Goal: Task Accomplishment & Management: Manage account settings

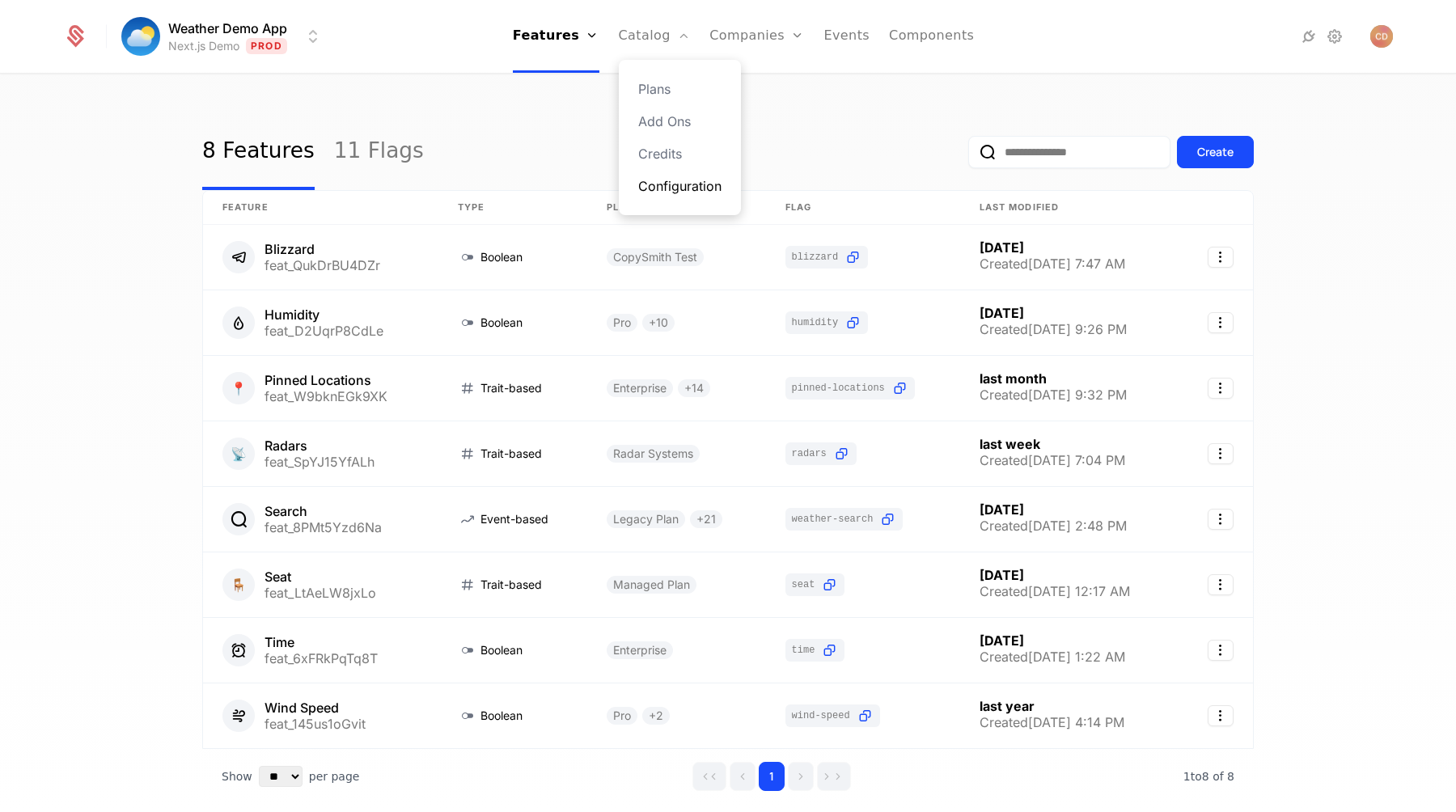
click at [668, 183] on link "Configuration" at bounding box center [680, 186] width 83 height 19
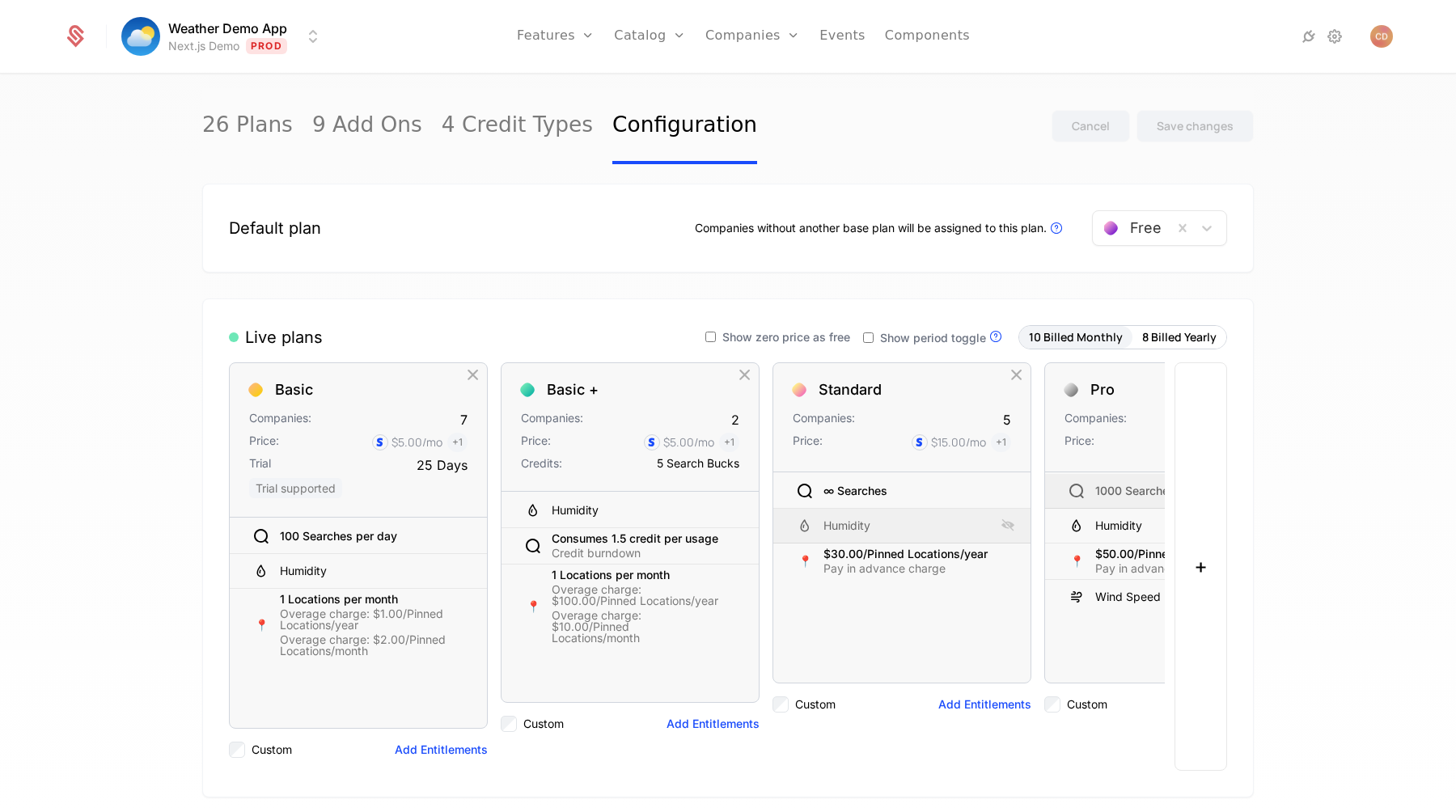
click at [912, 340] on span "Show period toggle" at bounding box center [933, 339] width 106 height 12
click at [1209, 121] on div "Save changes" at bounding box center [1195, 126] width 77 height 16
click at [795, 338] on span "Show zero price as free" at bounding box center [786, 338] width 128 height 12
click at [1217, 132] on div "Save changes" at bounding box center [1195, 126] width 77 height 16
click at [949, 162] on div "26 Plans 9 Add Ons 4 Credit Types Configuration Cancel Save changes" at bounding box center [728, 126] width 1052 height 76
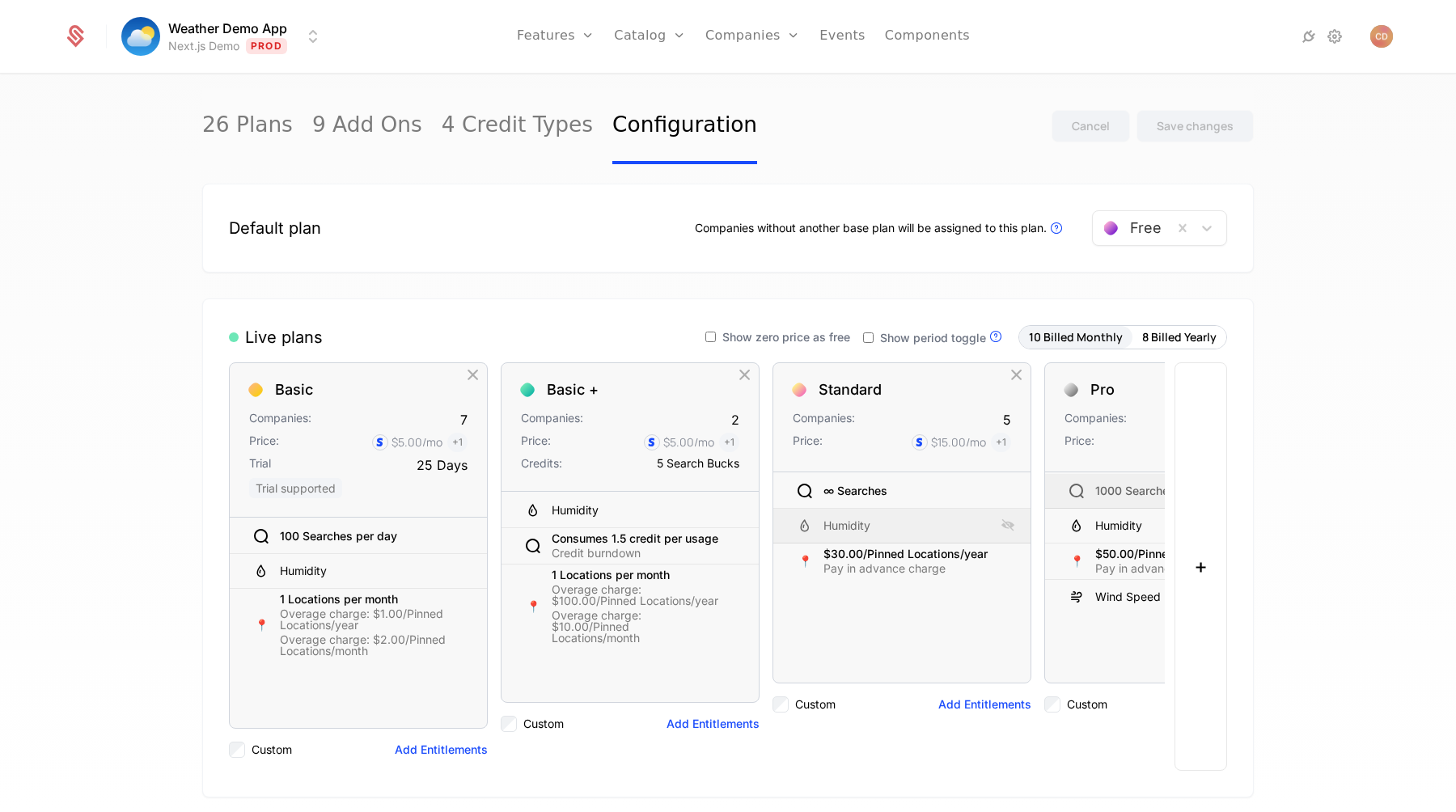
click at [810, 333] on span "Show zero price as free" at bounding box center [786, 338] width 128 height 12
click at [1173, 129] on div "Save changes" at bounding box center [1195, 126] width 77 height 16
click at [648, 84] on link "Plans" at bounding box center [676, 89] width 83 height 19
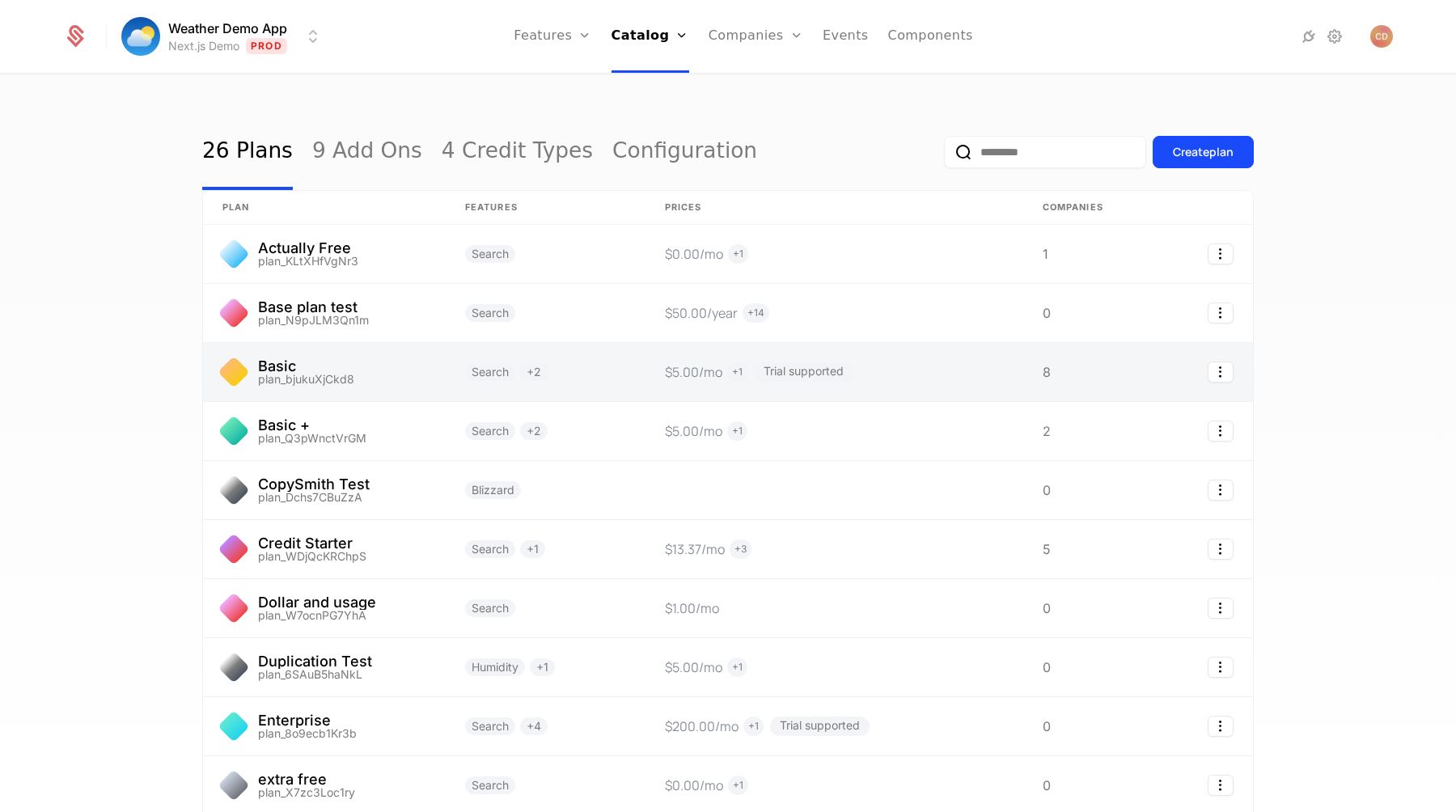
click at [386, 361] on link at bounding box center [324, 372] width 243 height 58
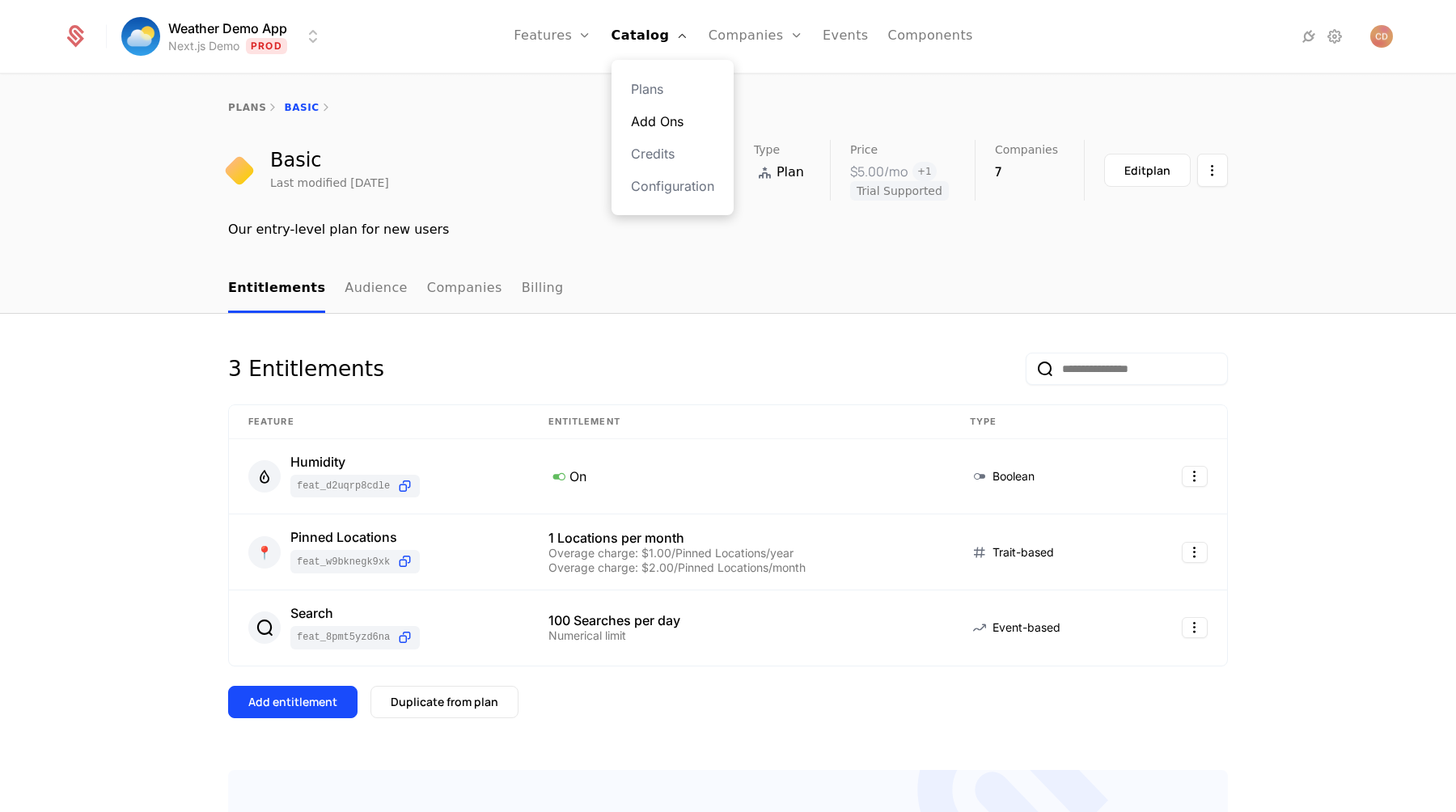
click at [651, 115] on link "Add Ons" at bounding box center [673, 121] width 83 height 19
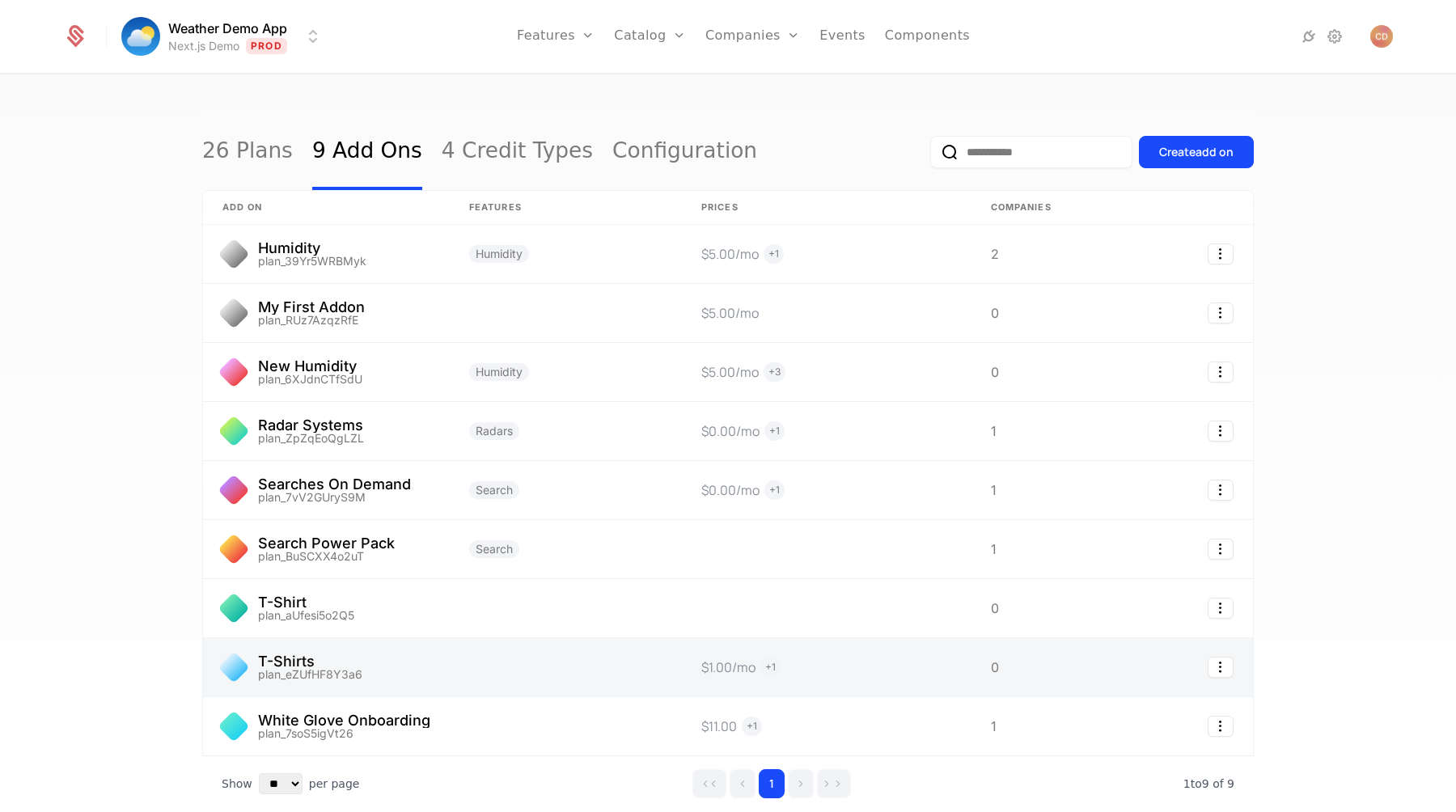
click at [561, 677] on link at bounding box center [565, 667] width 232 height 58
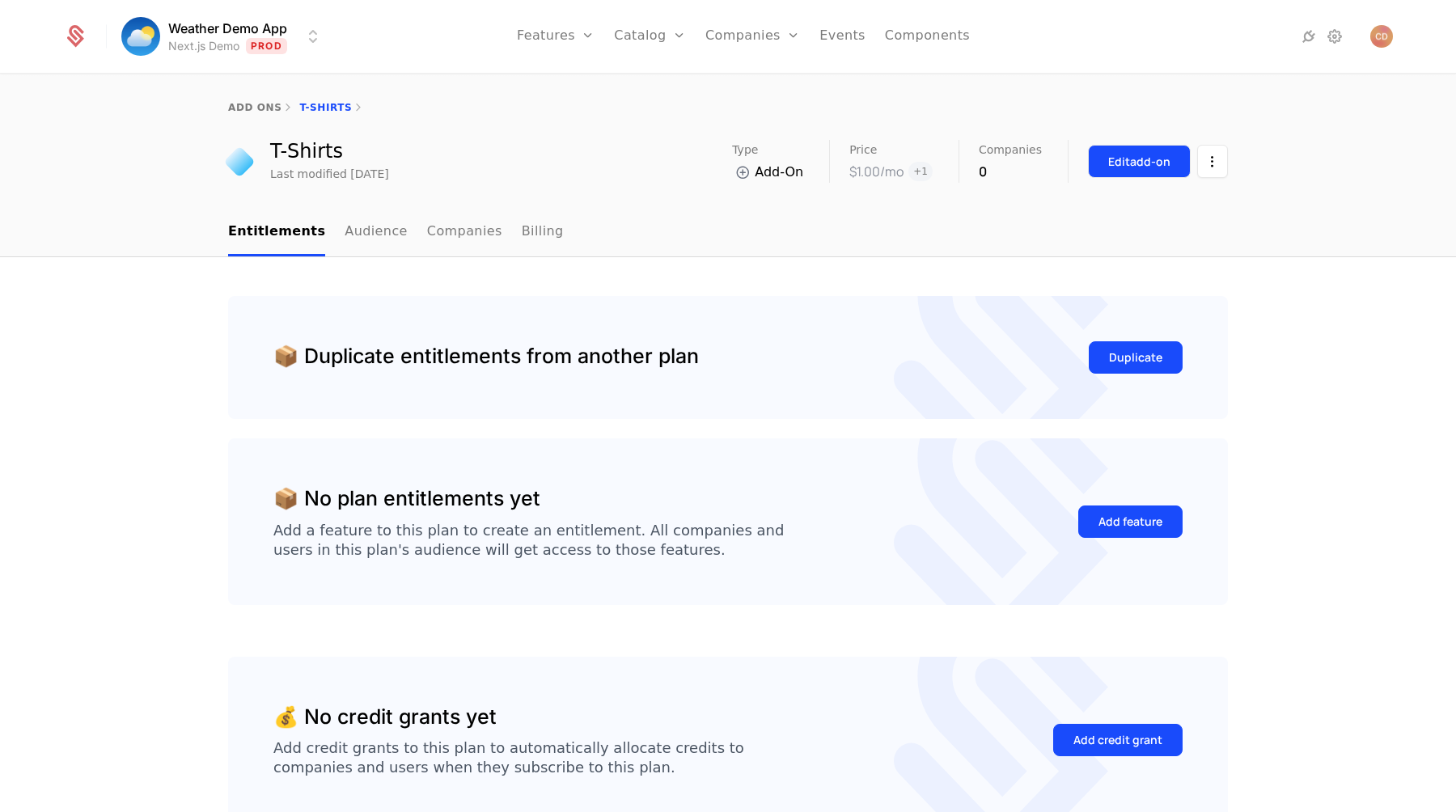
click at [1124, 158] on div "Edit add-on" at bounding box center [1140, 161] width 62 height 16
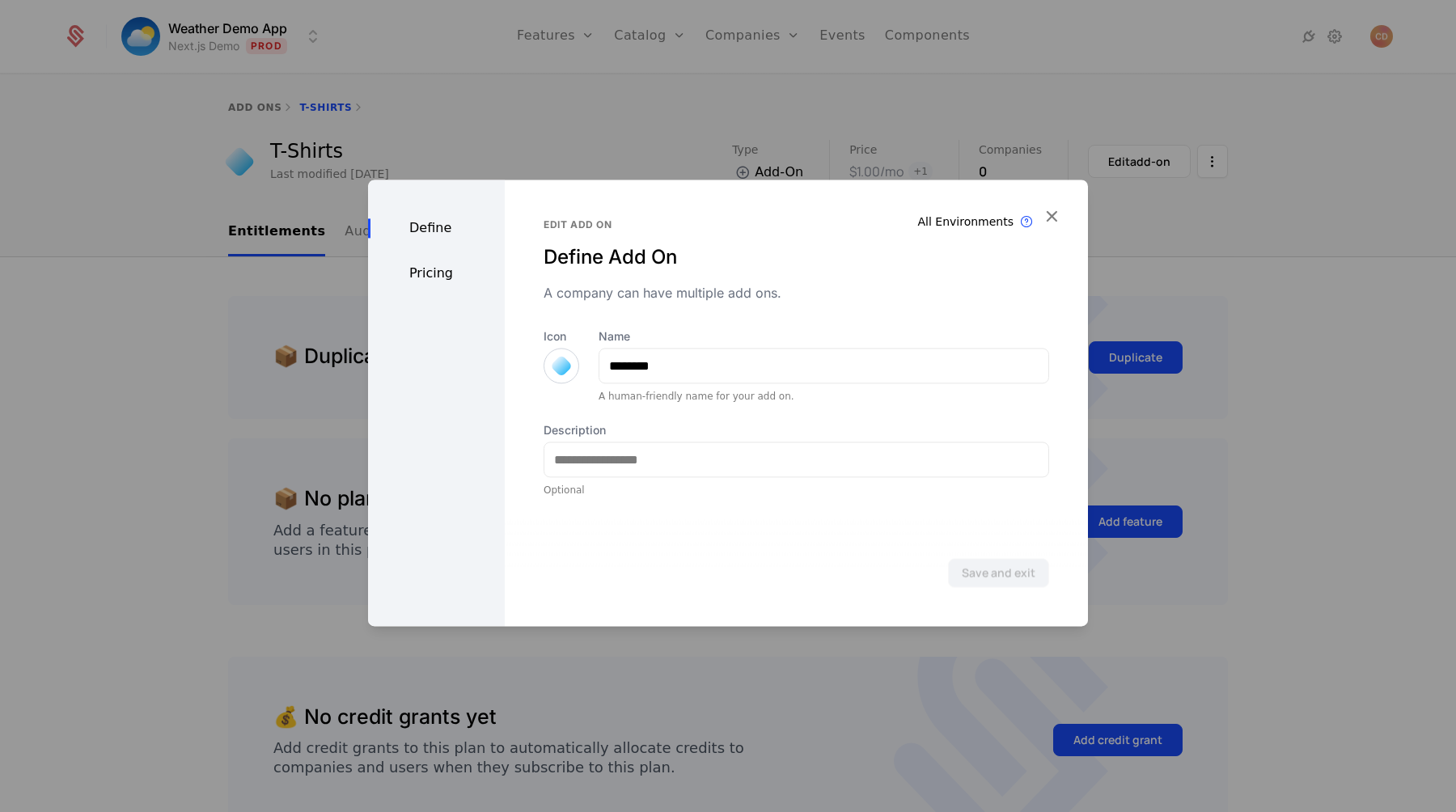
click at [455, 271] on div "Pricing" at bounding box center [436, 274] width 137 height 19
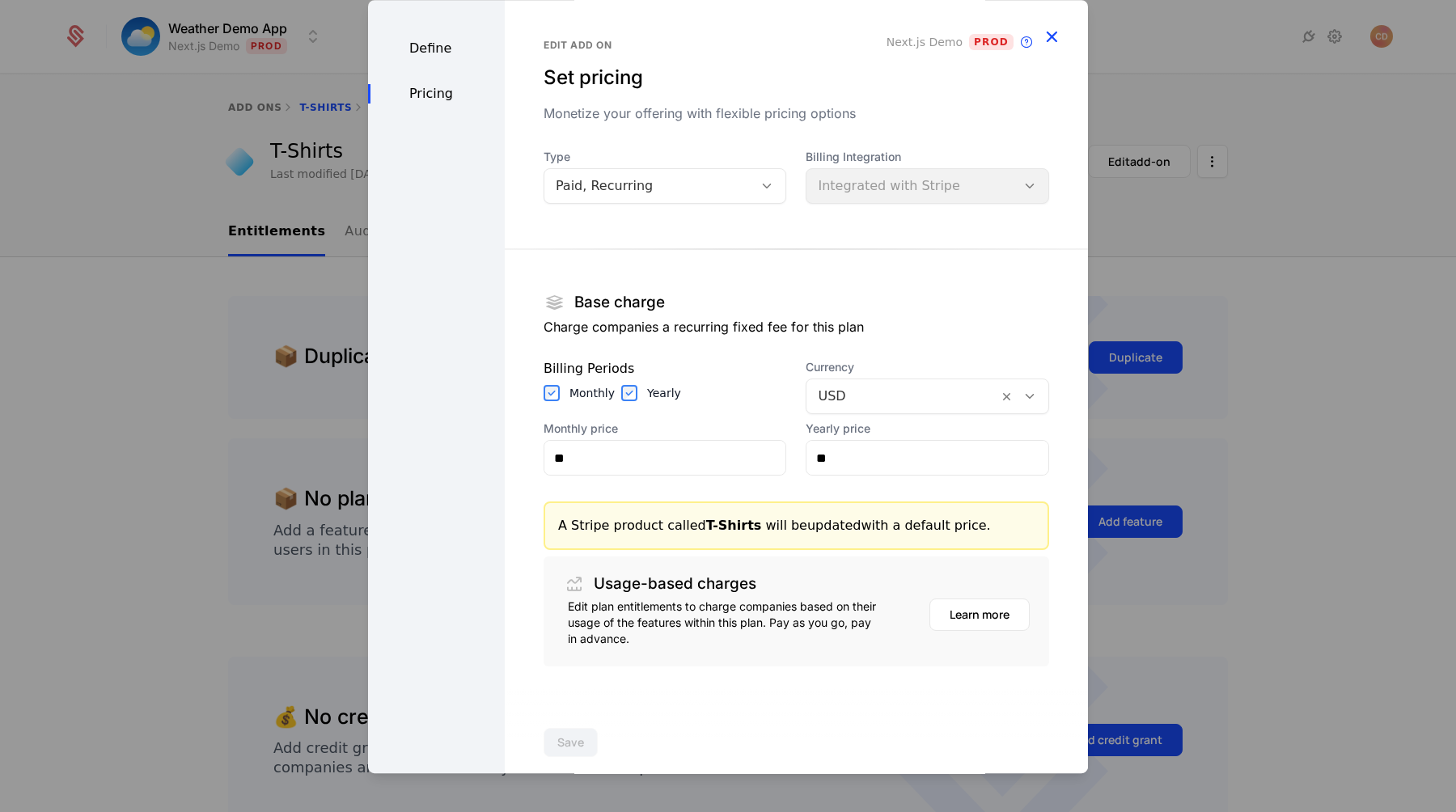
click at [1051, 41] on icon "button" at bounding box center [1052, 37] width 21 height 21
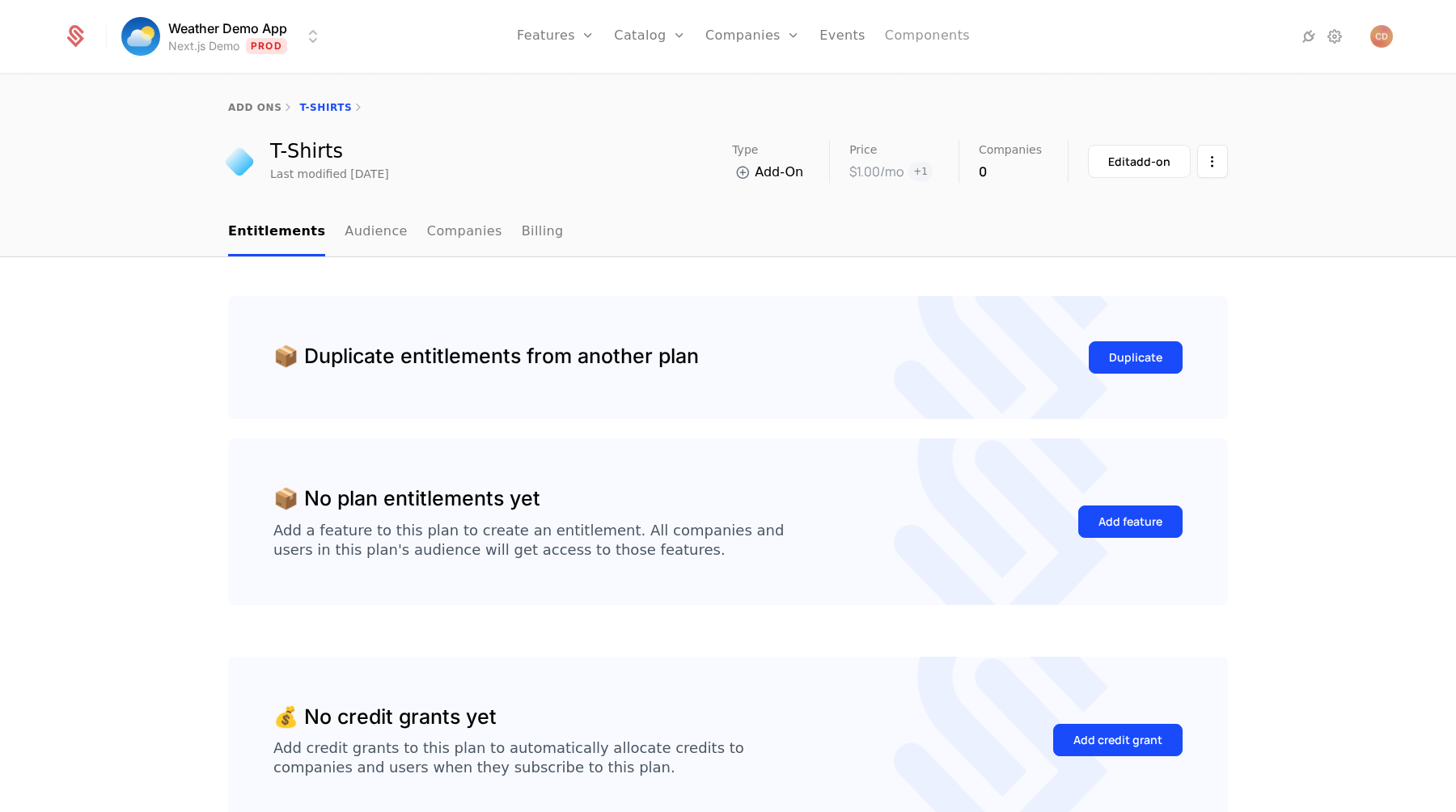
click at [917, 37] on link "Components" at bounding box center [928, 36] width 85 height 73
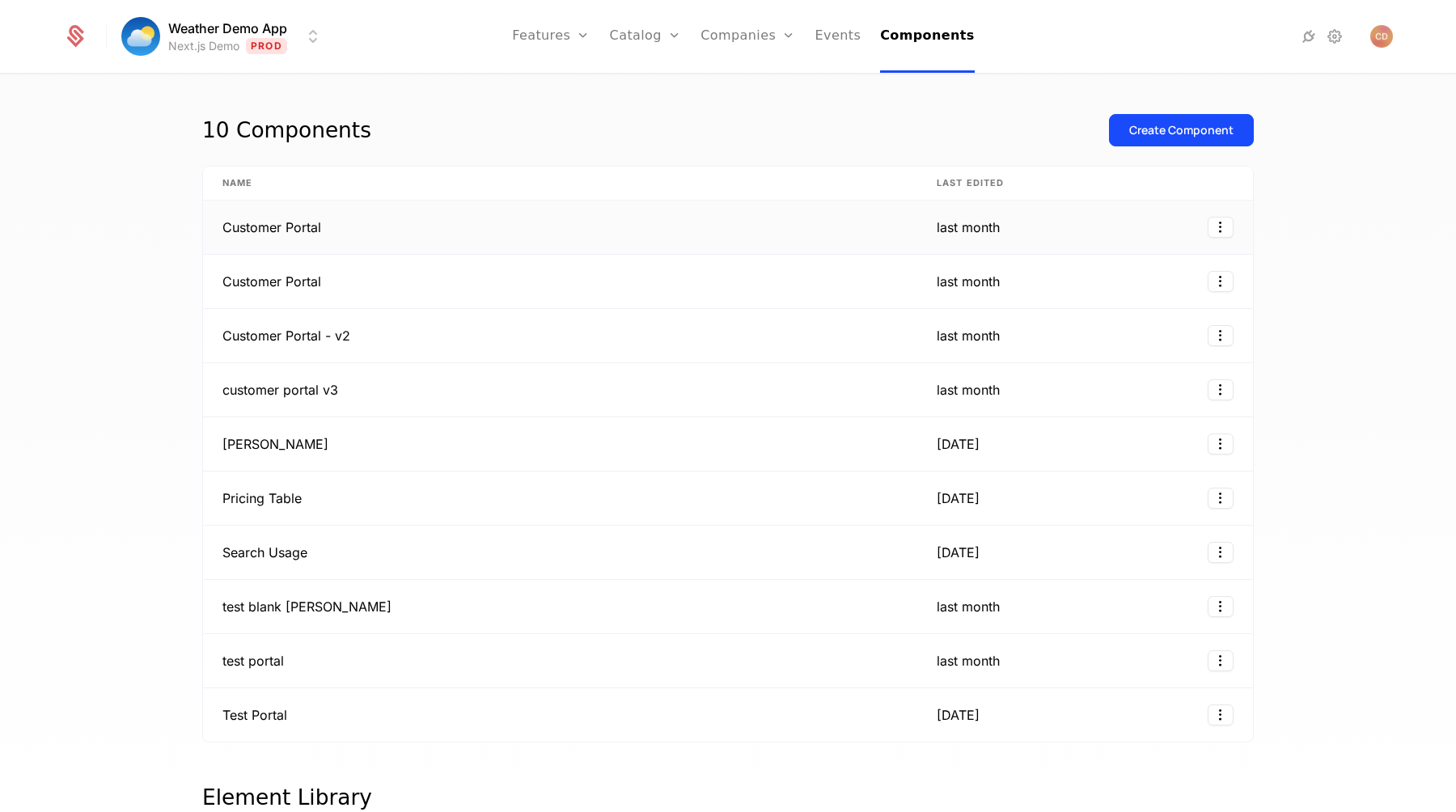
click at [527, 234] on td "Customer Portal" at bounding box center [560, 228] width 714 height 54
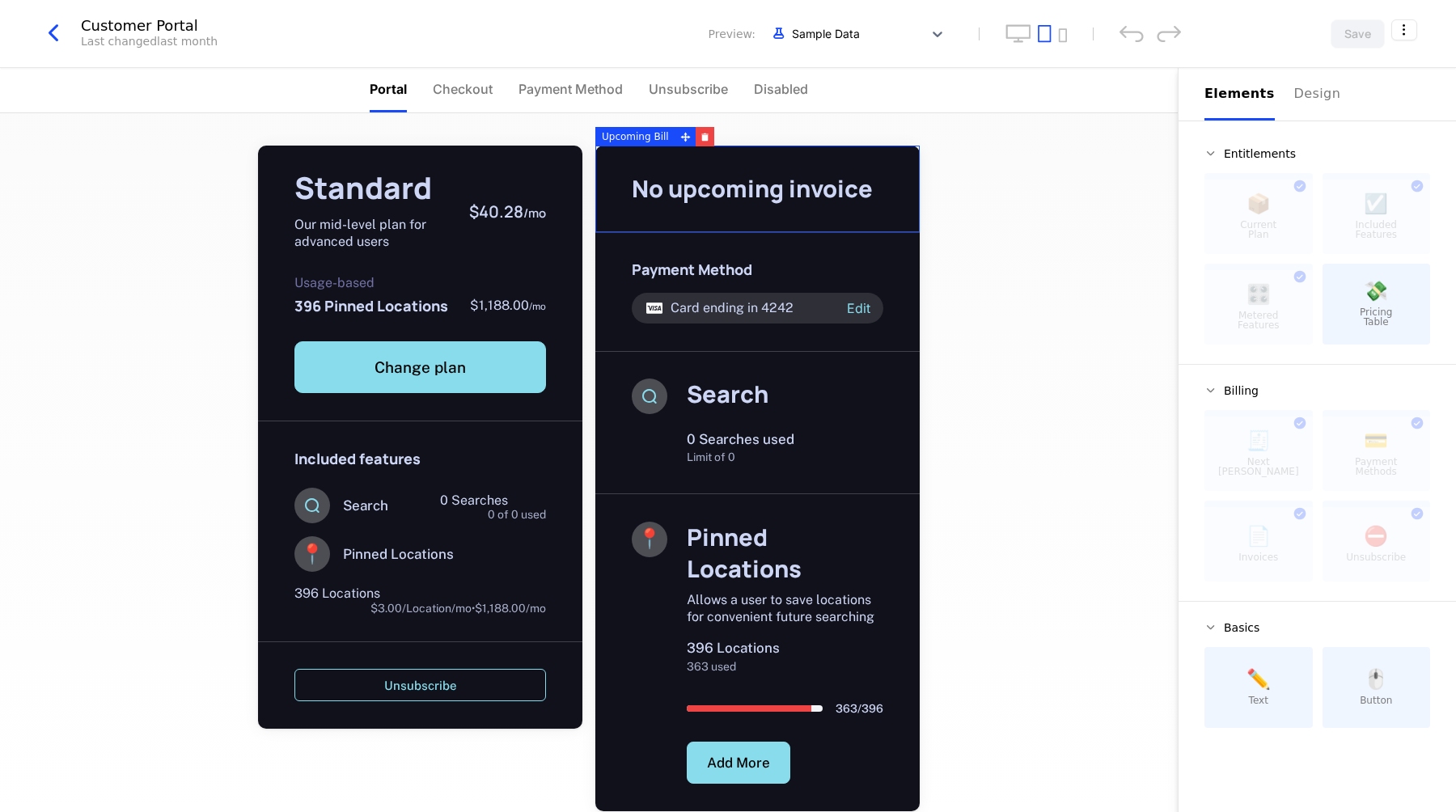
click at [53, 27] on icon "button" at bounding box center [53, 33] width 29 height 29
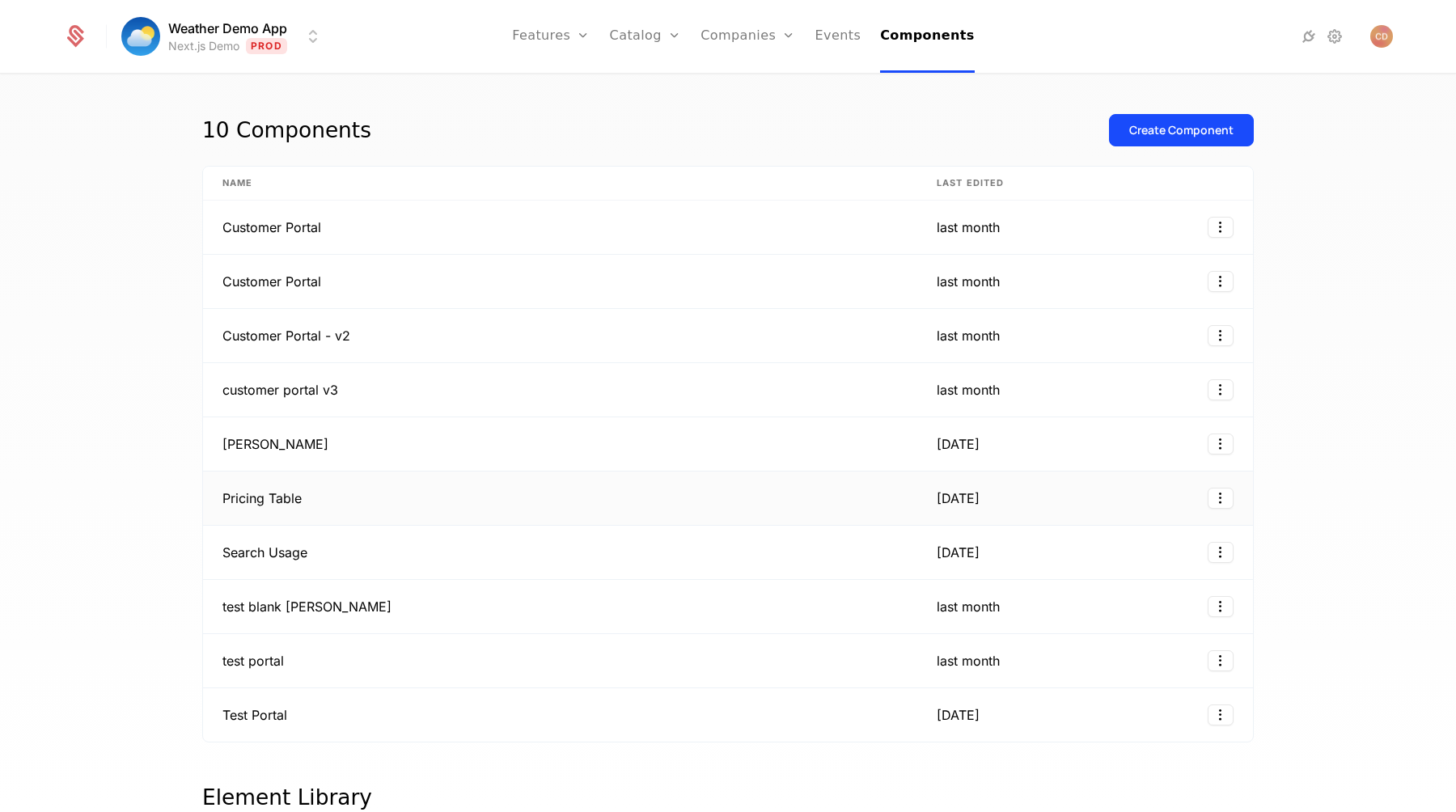
click at [303, 515] on td "Pricing Table" at bounding box center [560, 499] width 714 height 54
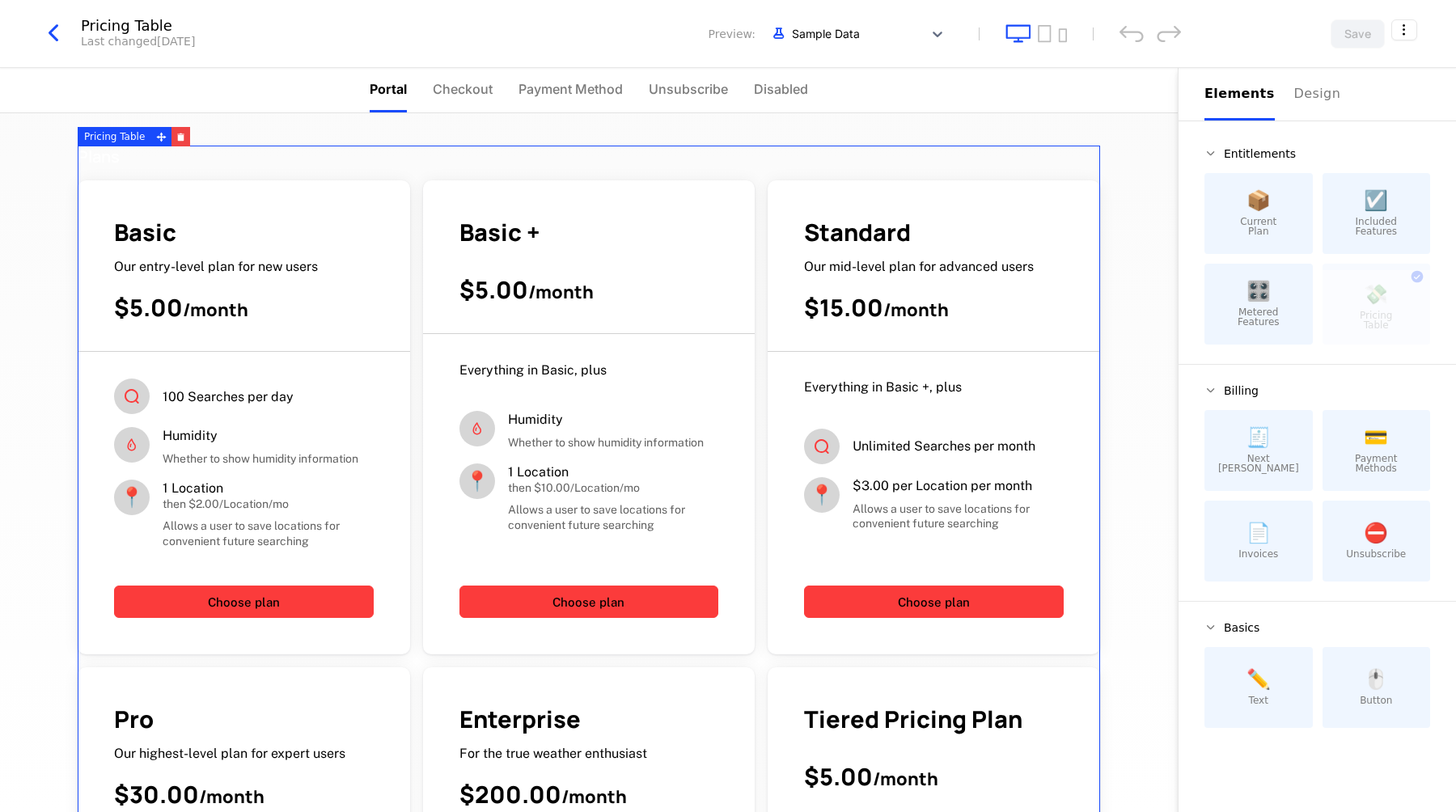
click at [1035, 153] on div "Plans" at bounding box center [589, 156] width 1023 height 22
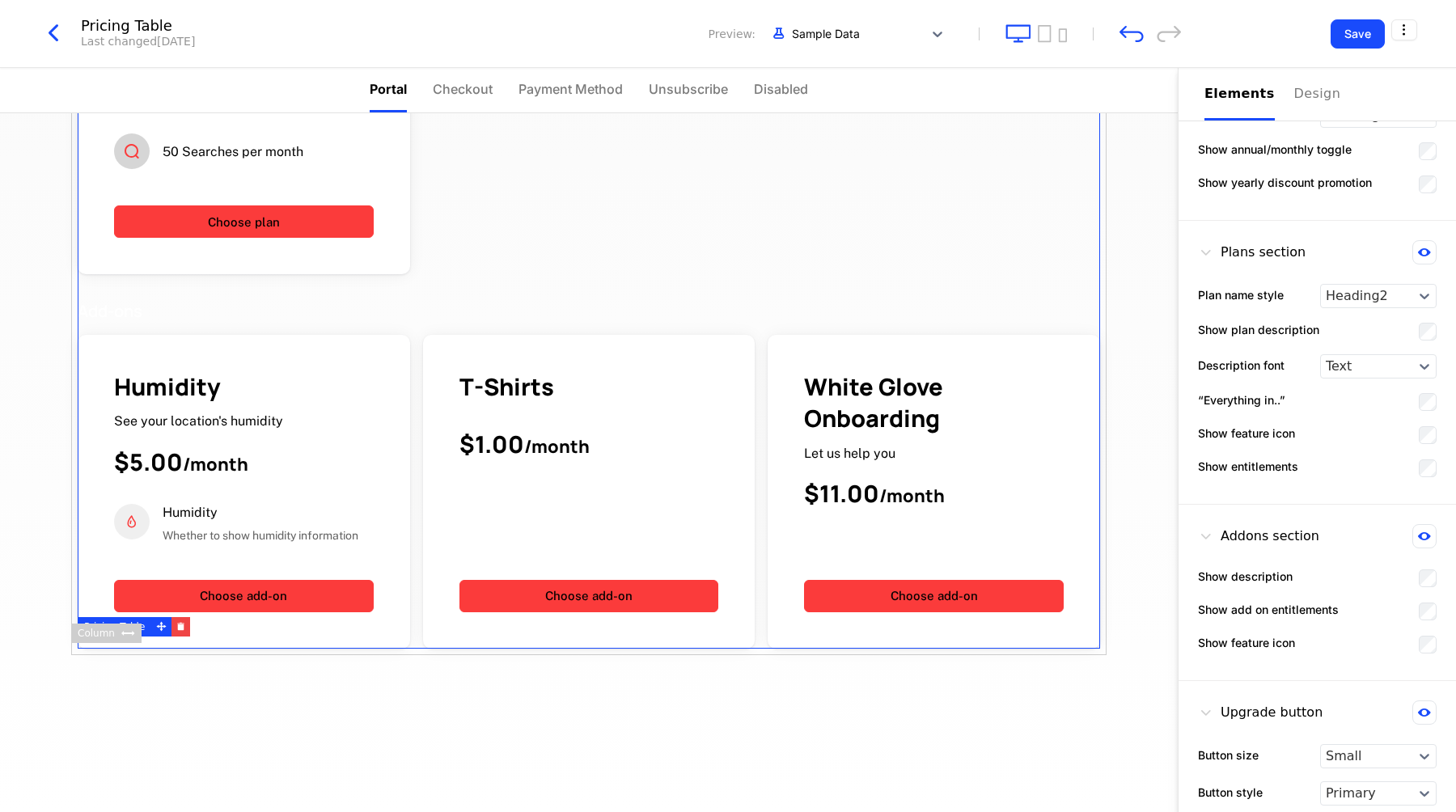
scroll to position [284, 0]
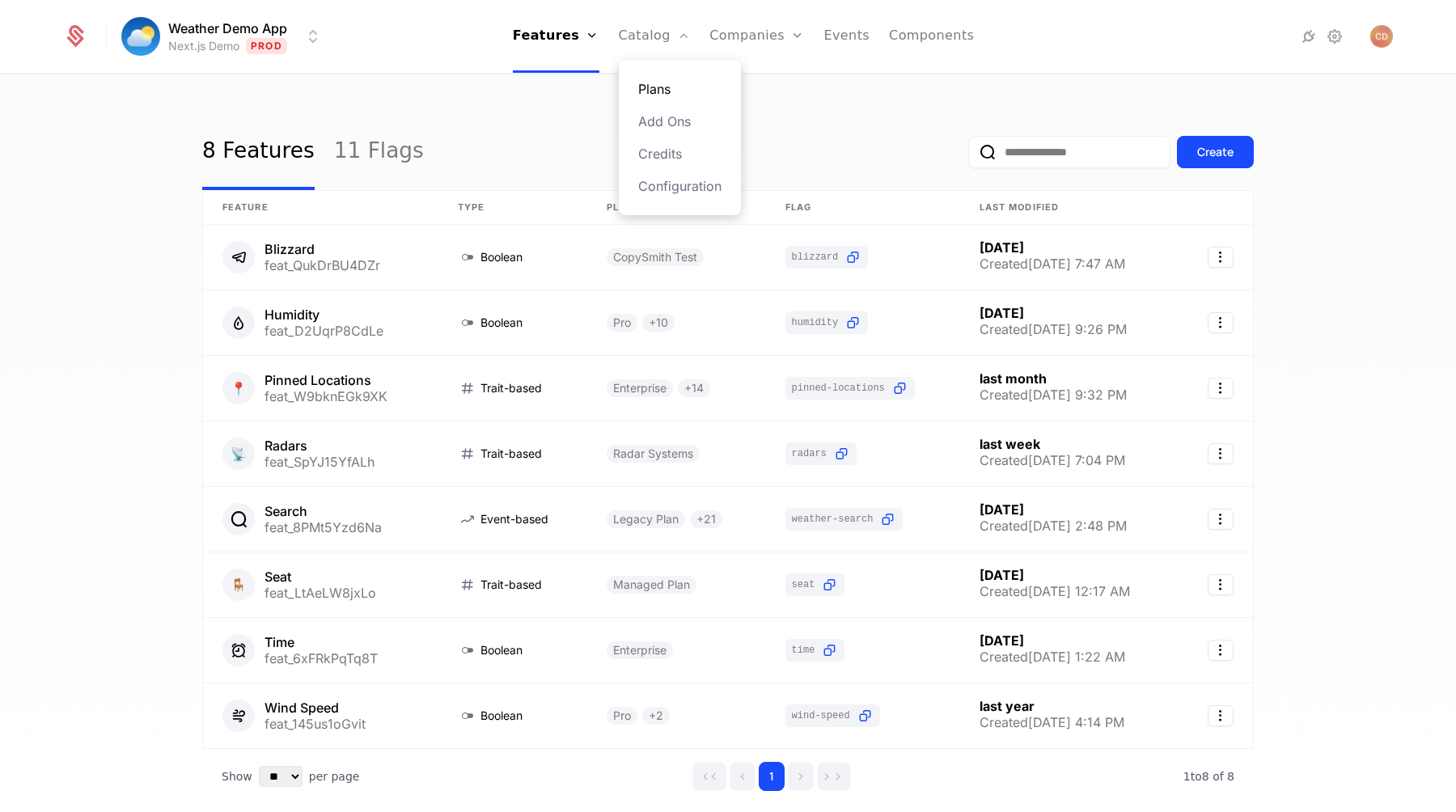
click at [657, 81] on link "Plans" at bounding box center [680, 89] width 83 height 19
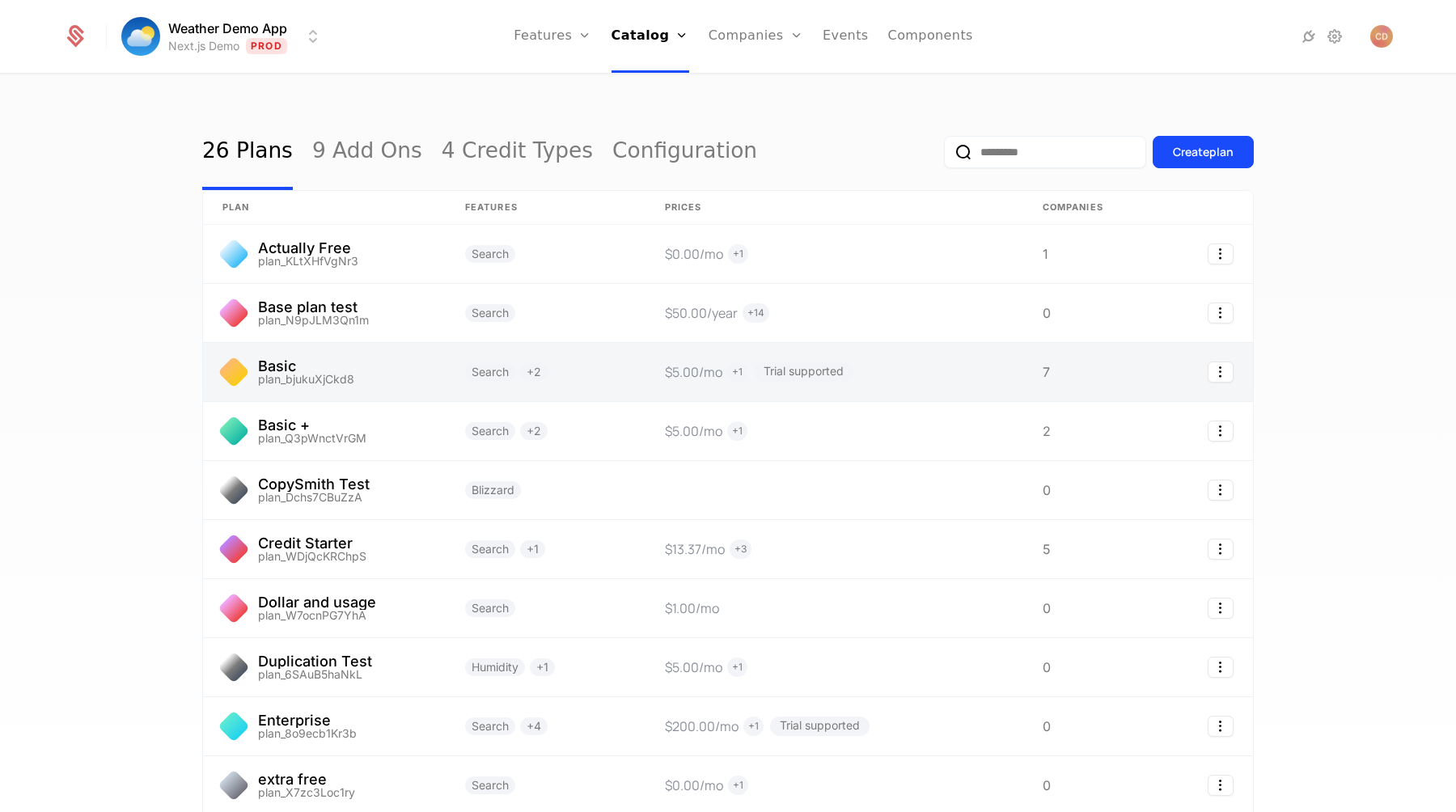
click at [401, 393] on link at bounding box center [324, 372] width 243 height 58
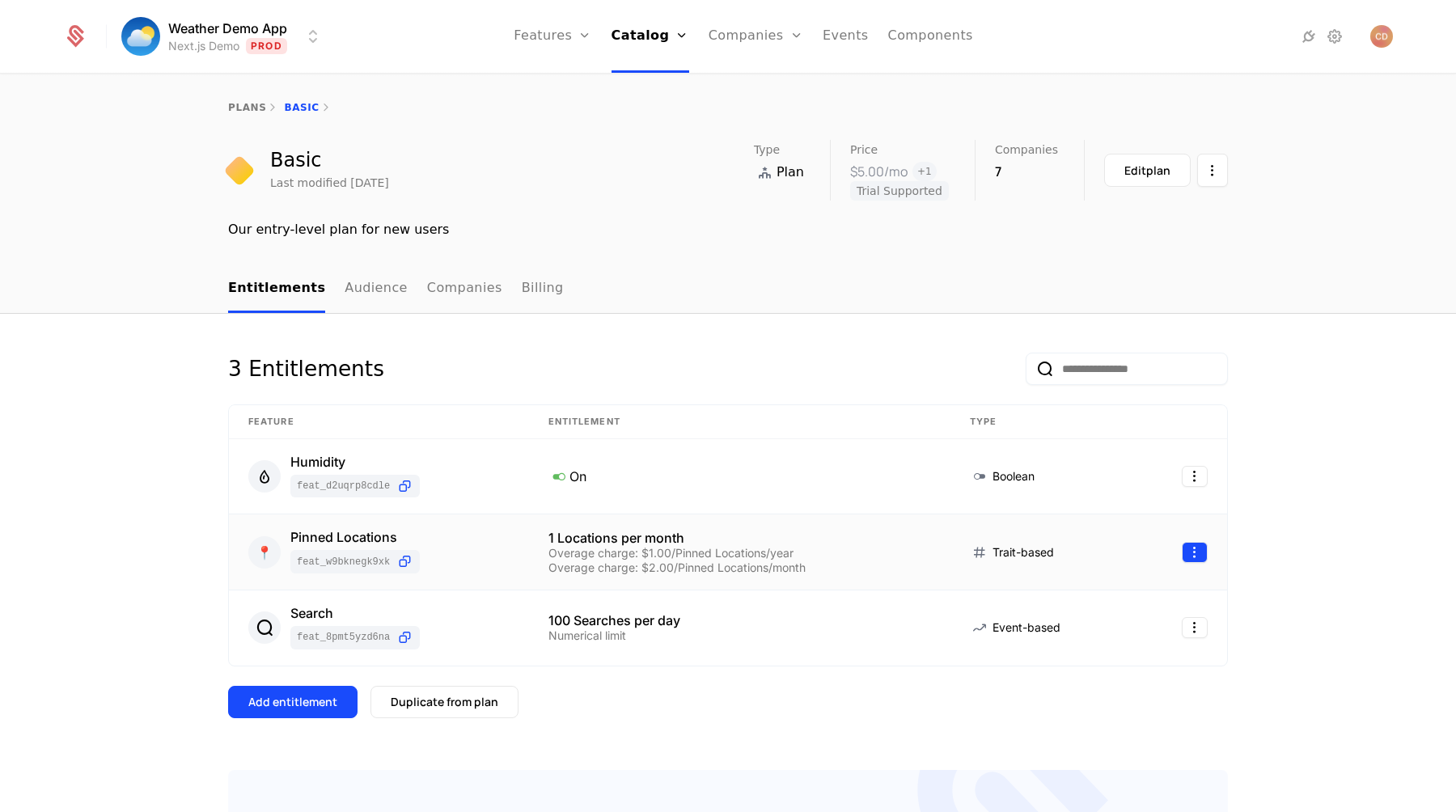
click at [1191, 554] on html "Weather Demo App Next.js Demo Prod Features Features Flags Catalog Plans Add On…" at bounding box center [728, 406] width 1456 height 812
click at [1117, 632] on div "Edit" at bounding box center [1127, 630] width 123 height 22
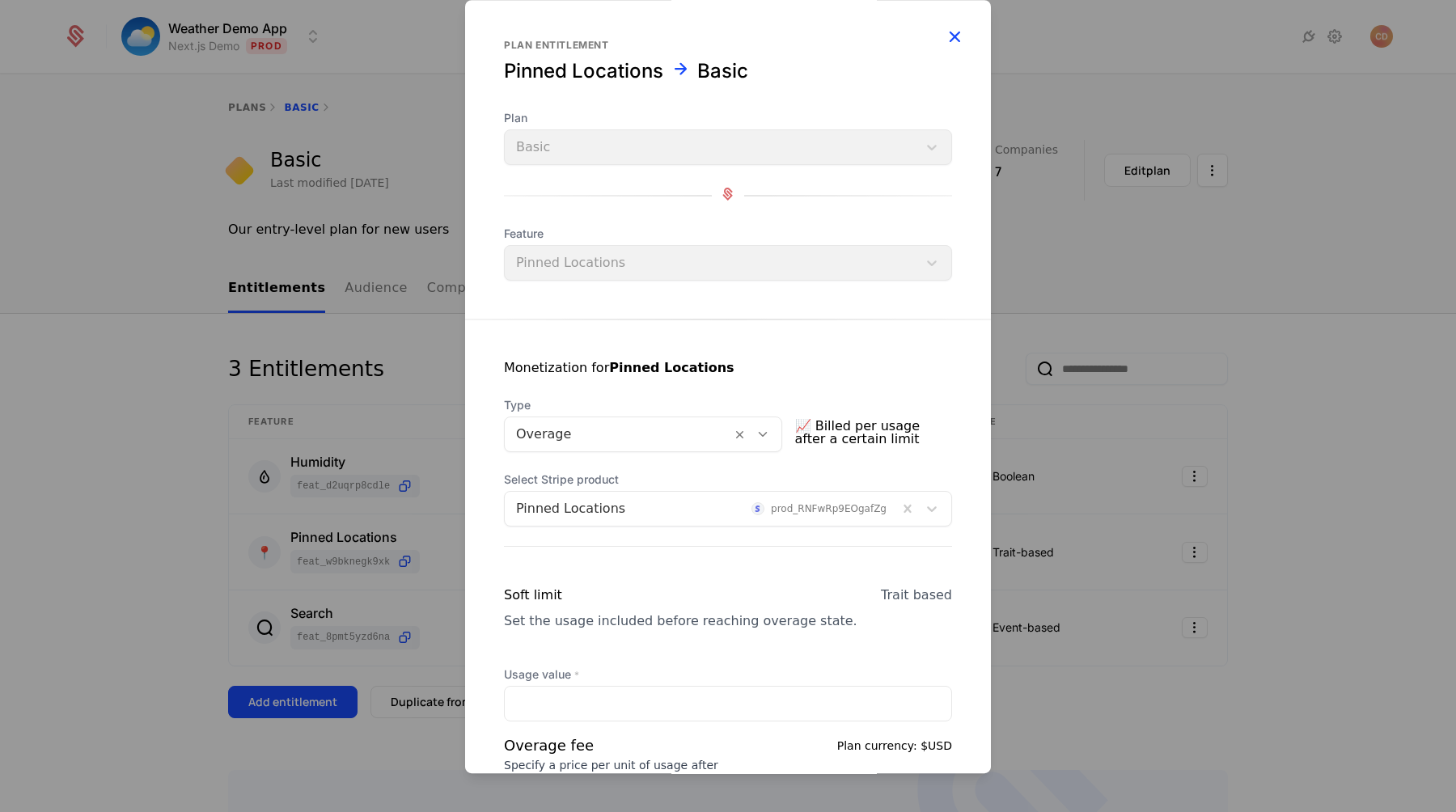
click at [955, 40] on icon "button" at bounding box center [955, 37] width 21 height 21
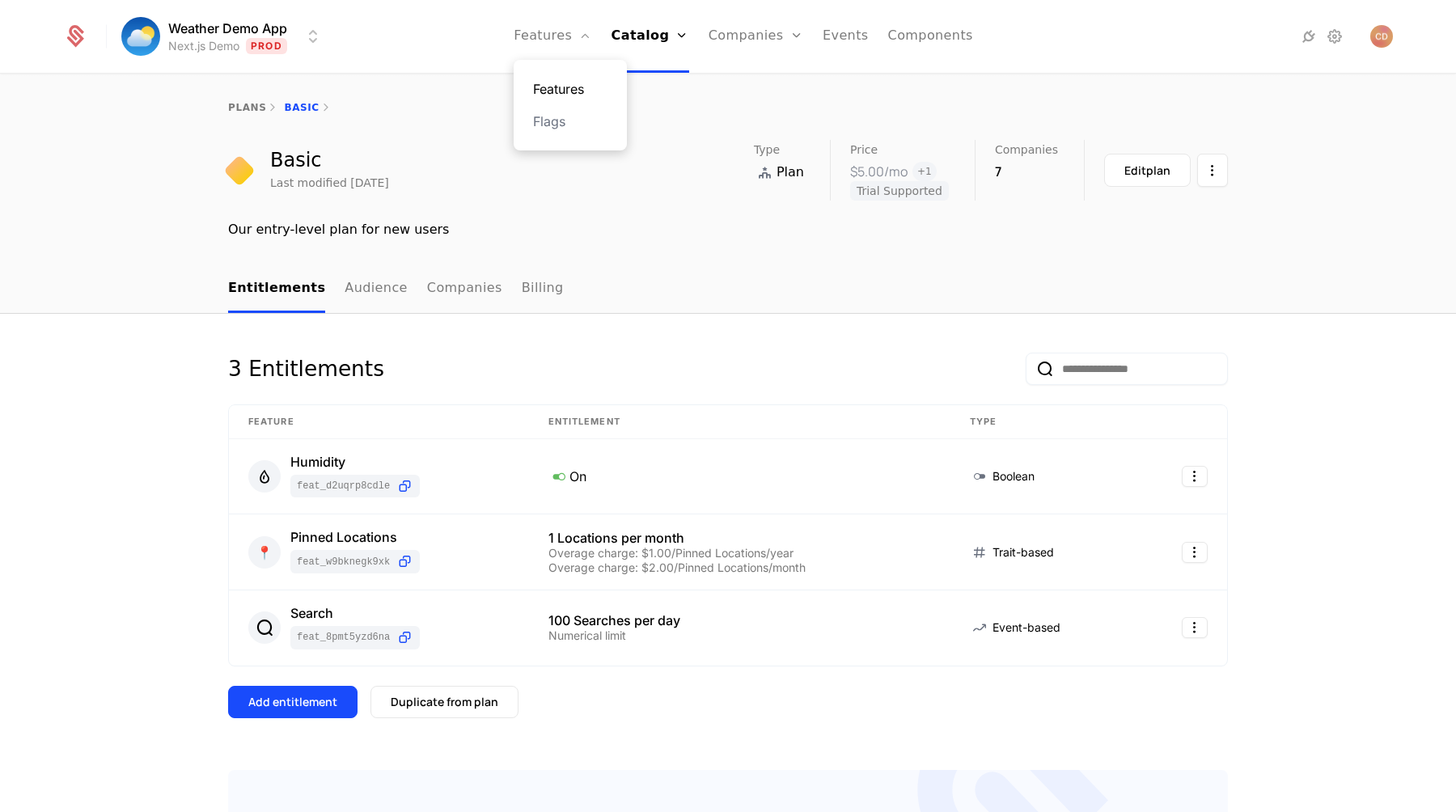
click at [573, 87] on link "Features" at bounding box center [570, 89] width 75 height 19
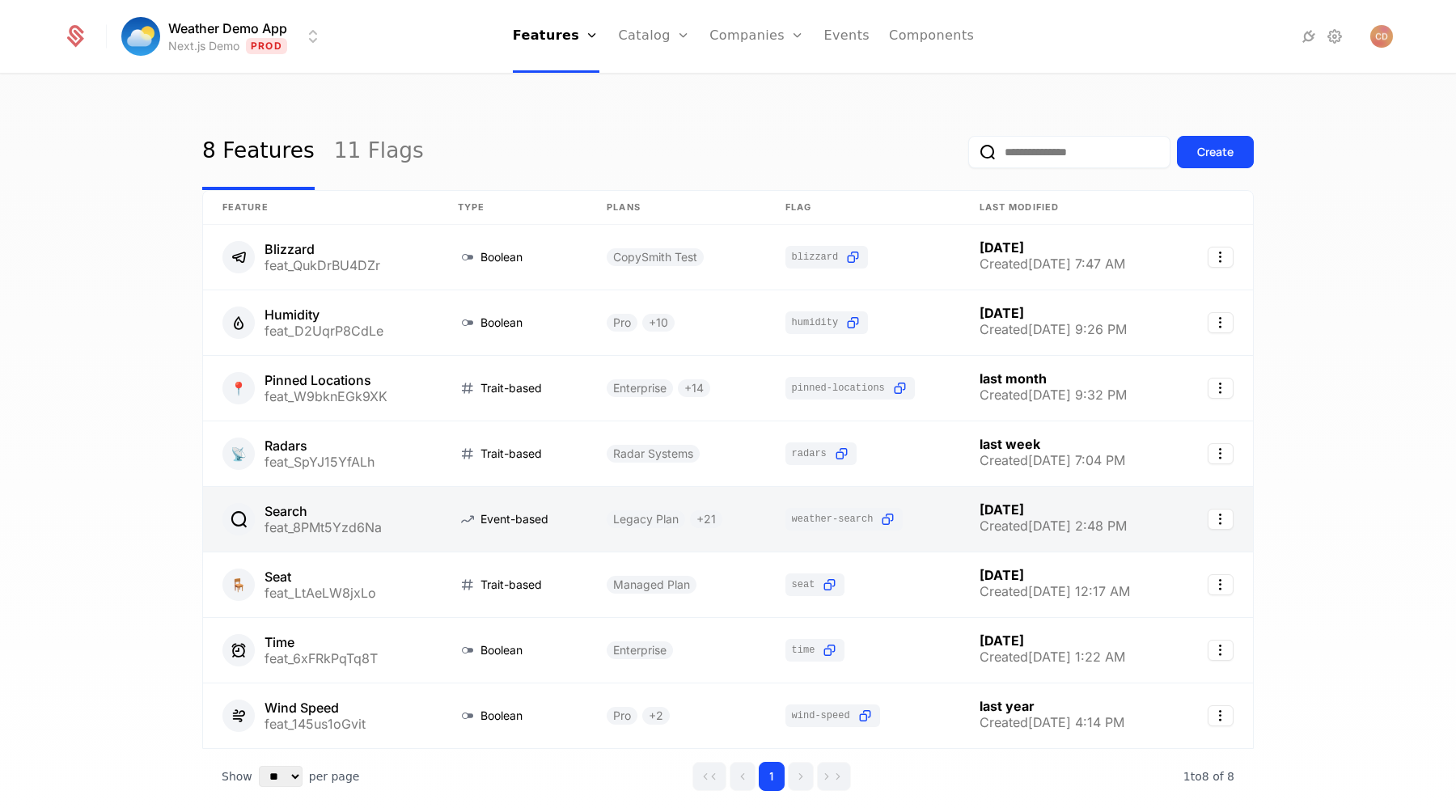
click at [397, 532] on link at bounding box center [320, 519] width 236 height 65
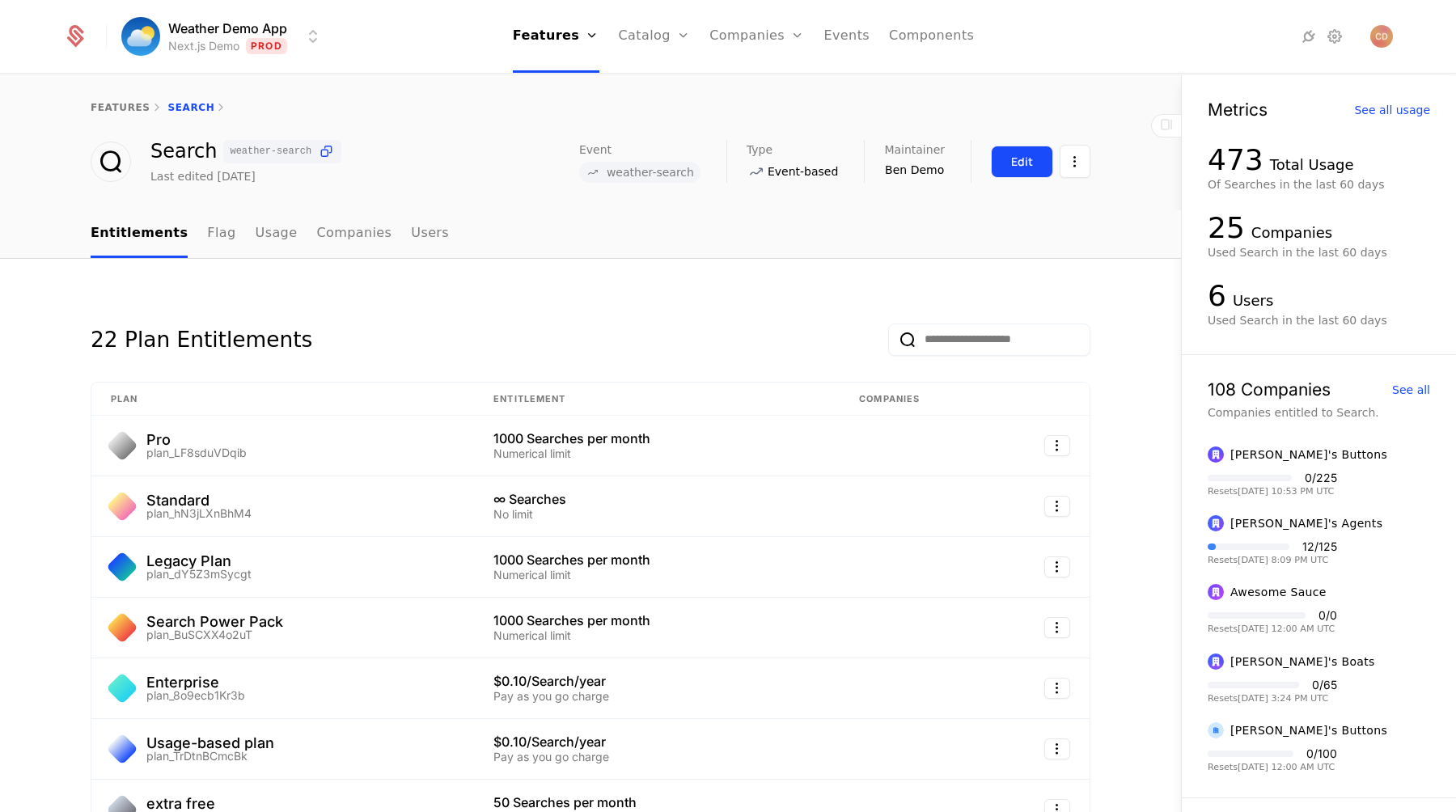
click at [1028, 172] on button "Edit" at bounding box center [1022, 161] width 62 height 32
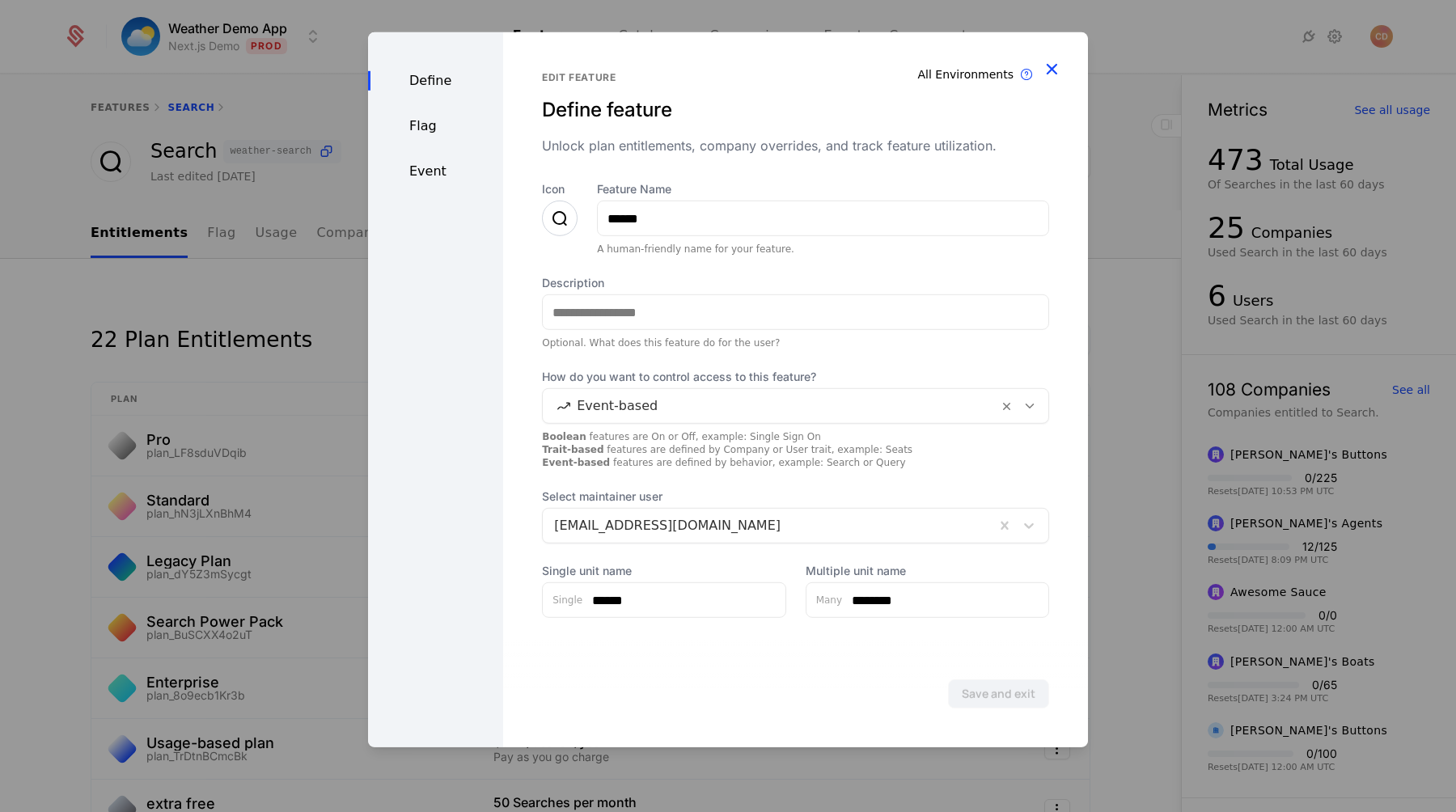
click at [1055, 66] on icon "button" at bounding box center [1052, 69] width 21 height 21
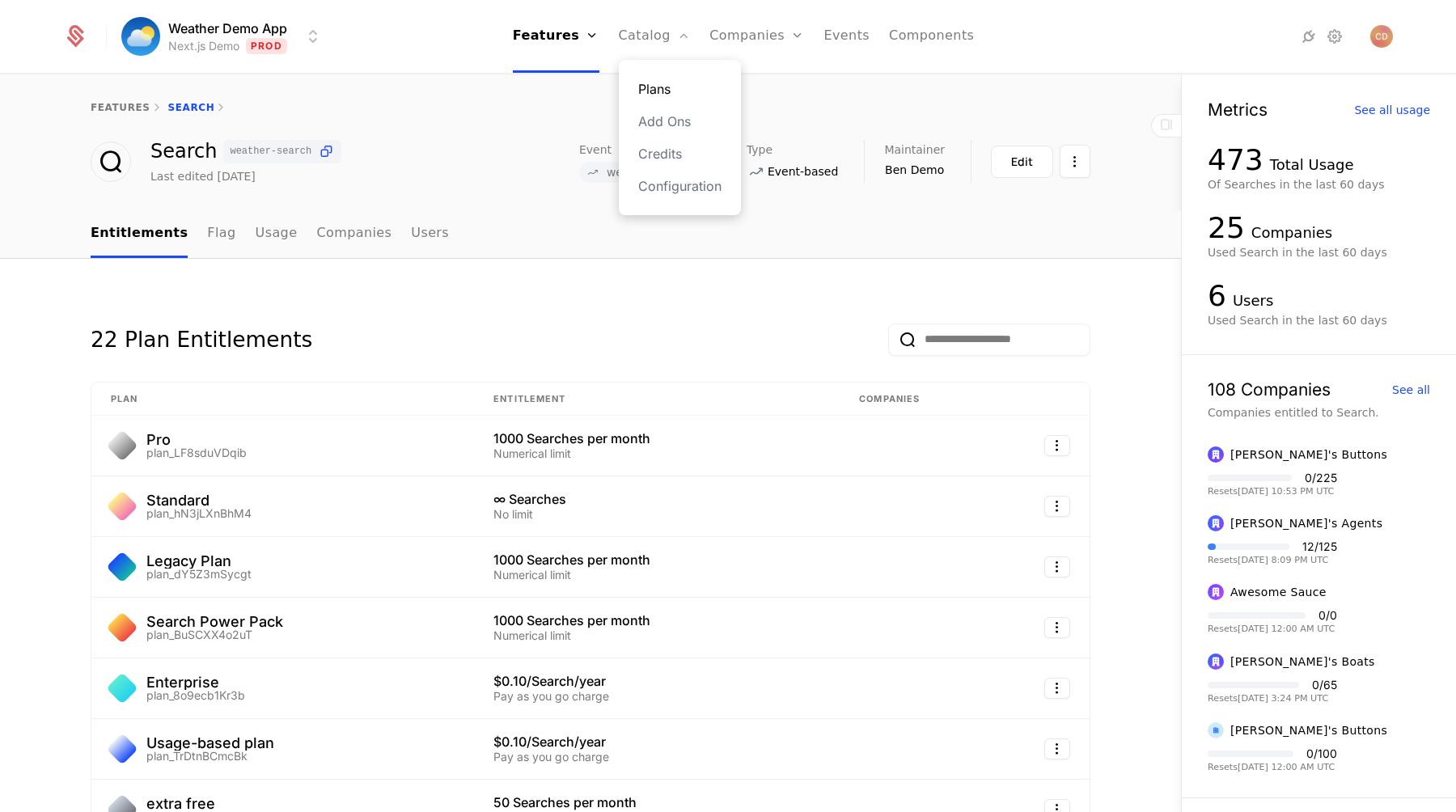
click at [658, 84] on link "Plans" at bounding box center [680, 89] width 83 height 19
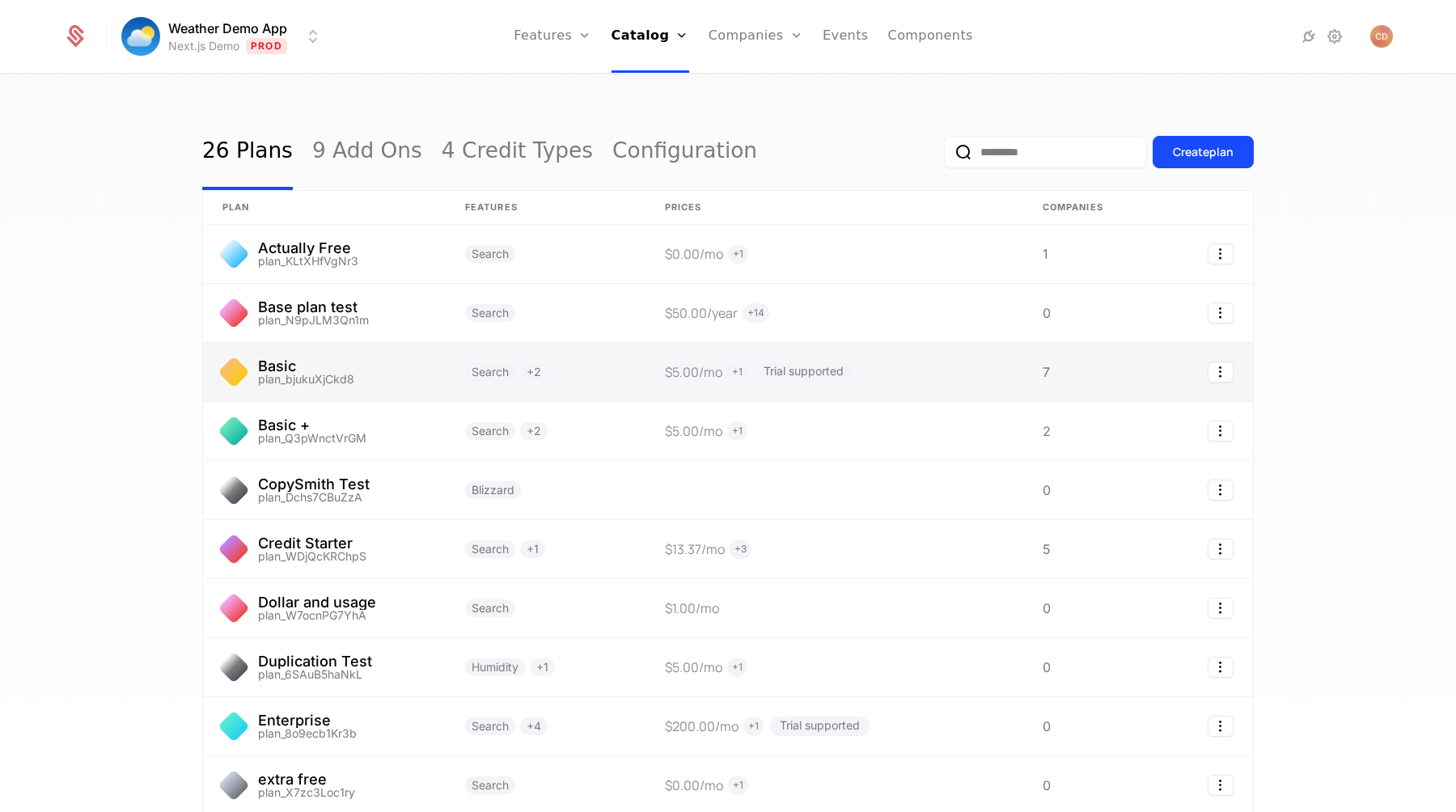
click at [401, 376] on link at bounding box center [324, 372] width 243 height 58
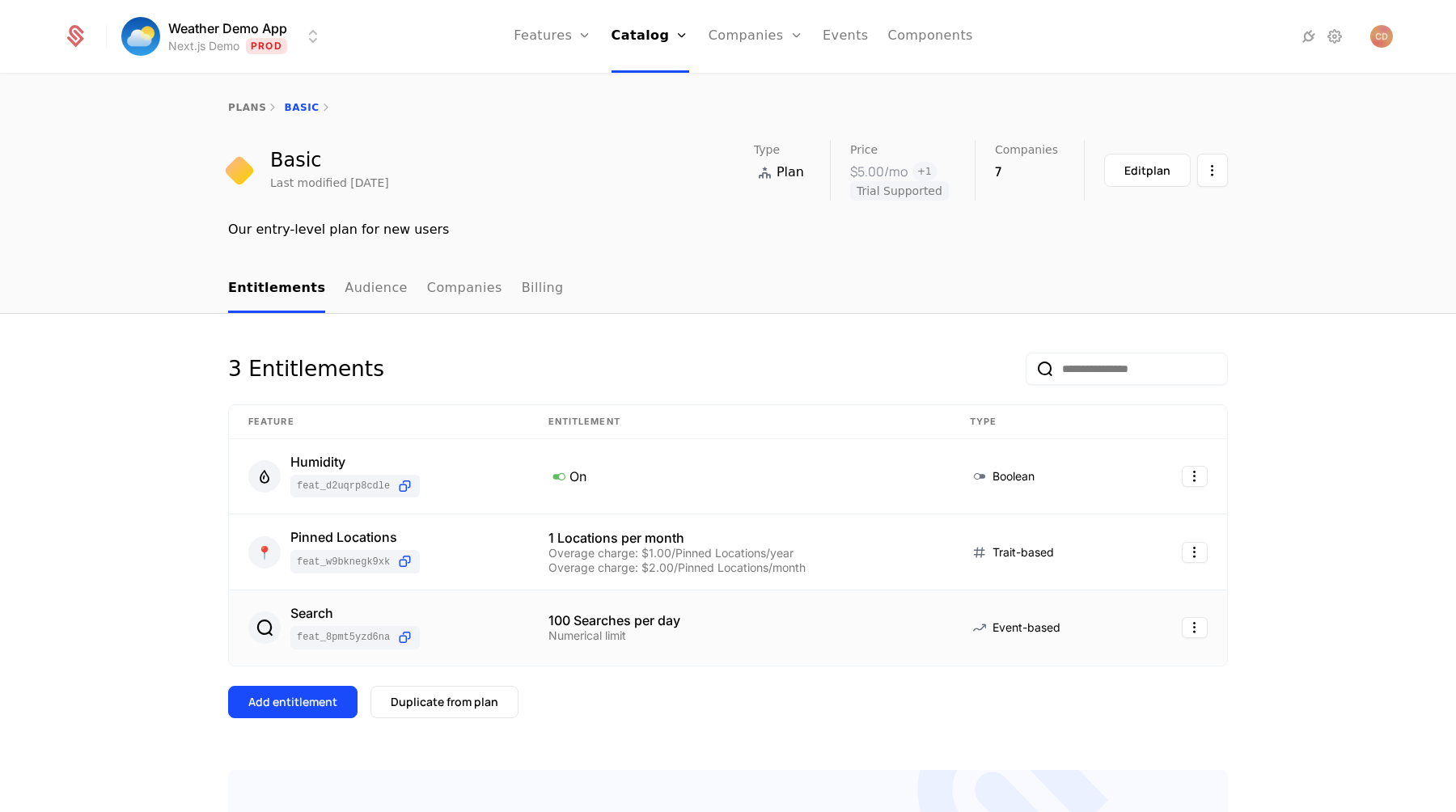
click at [1111, 638] on td "Event-based" at bounding box center [1042, 628] width 184 height 76
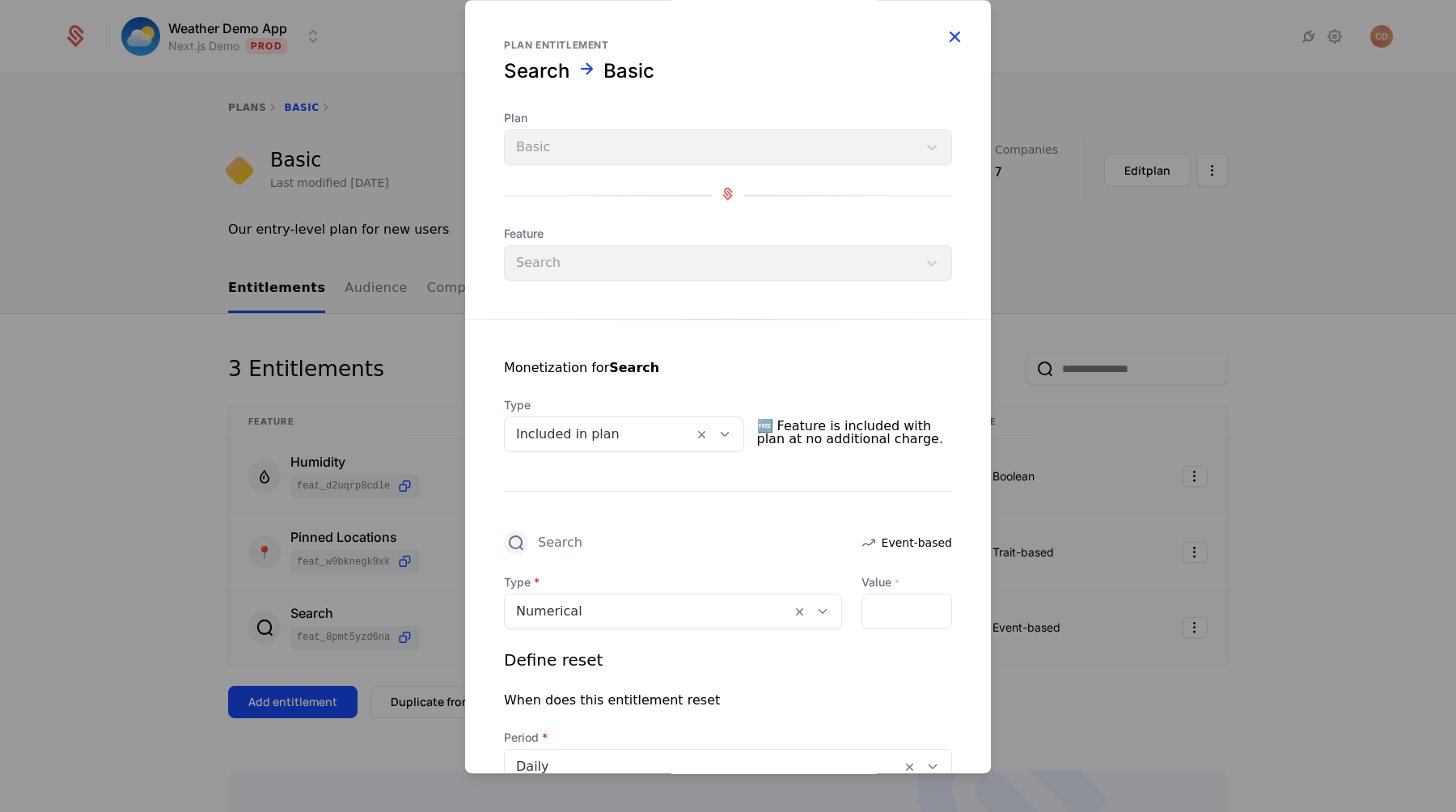
click at [962, 38] on icon "button" at bounding box center [955, 37] width 21 height 21
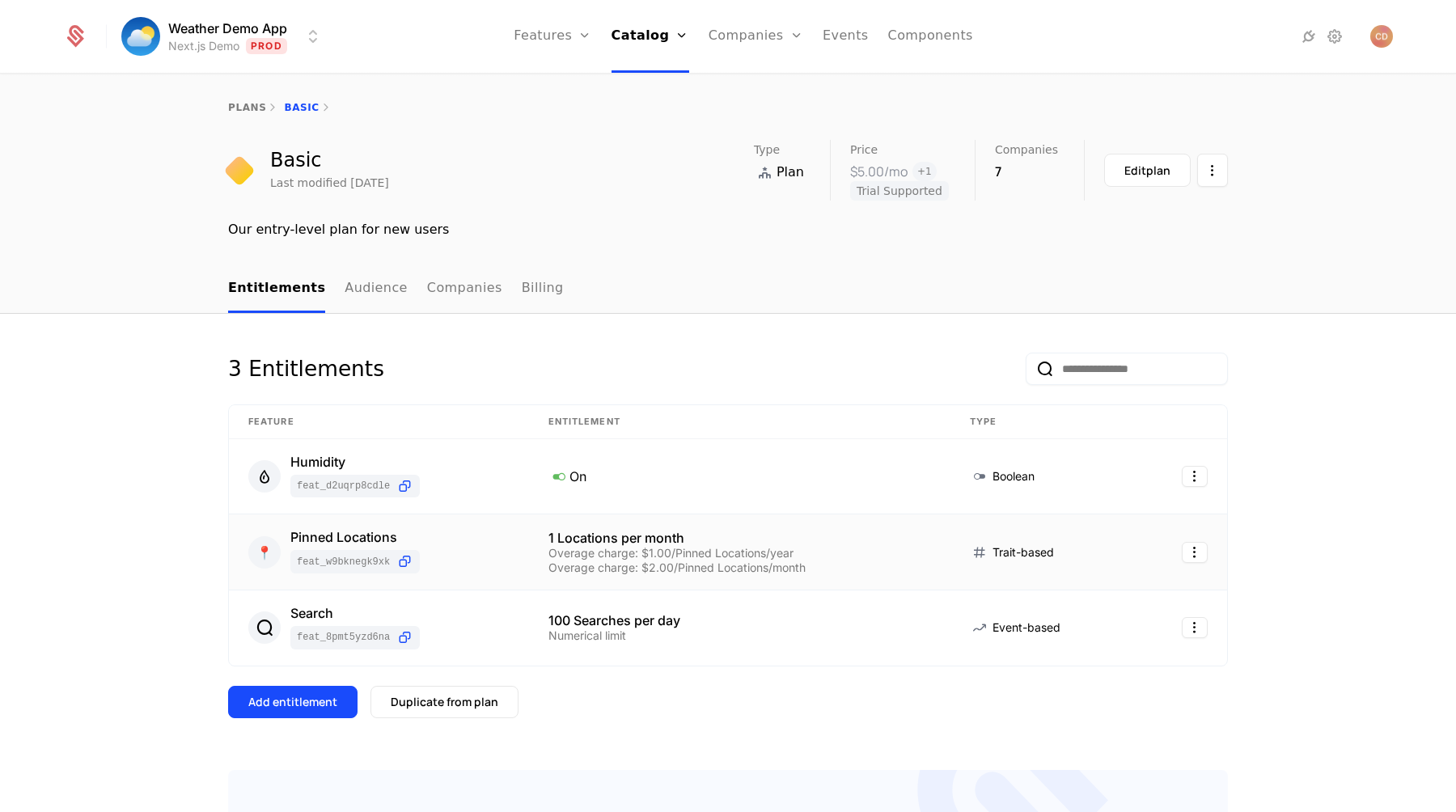
click at [848, 536] on div "1 Locations per month" at bounding box center [740, 537] width 382 height 13
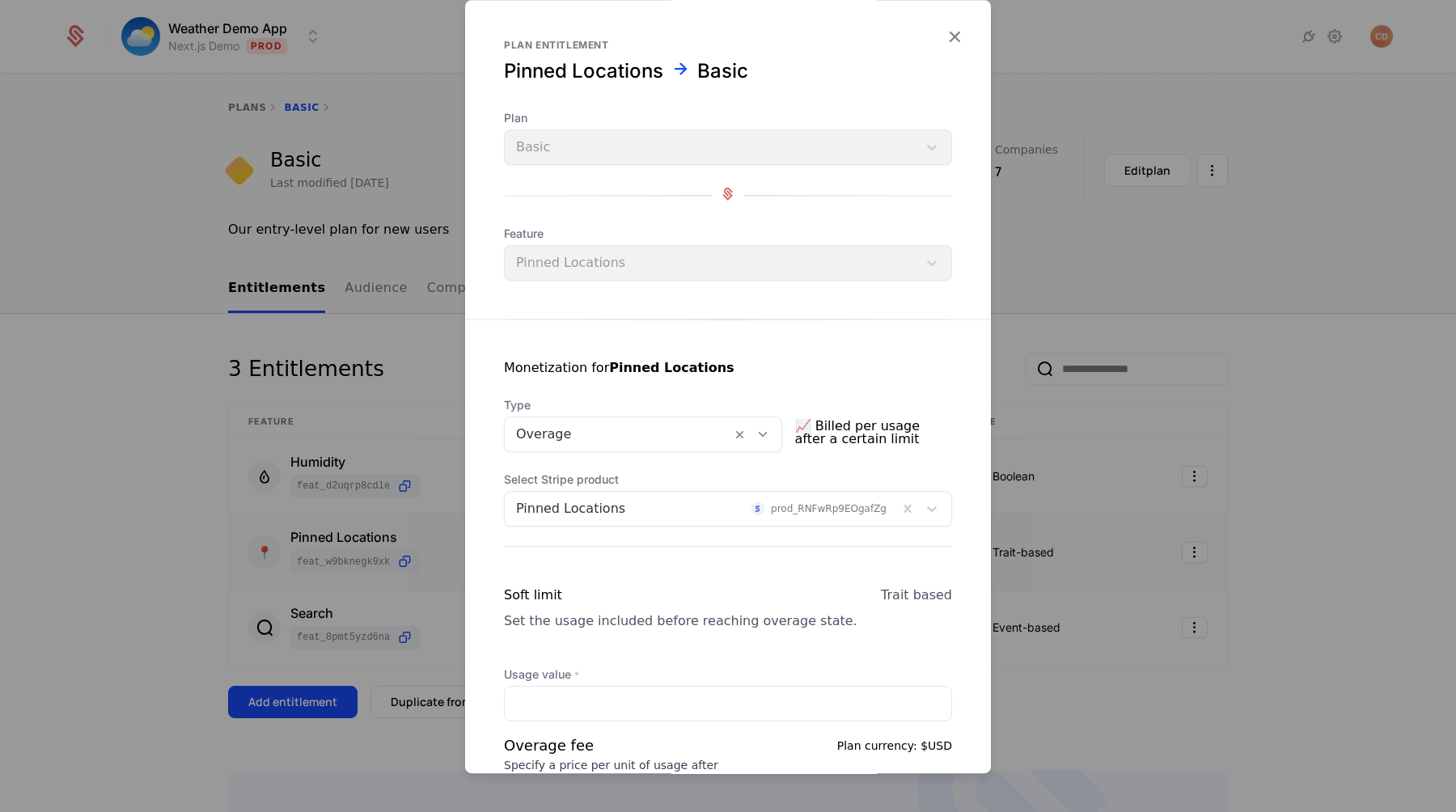
click at [634, 434] on div at bounding box center [618, 434] width 204 height 22
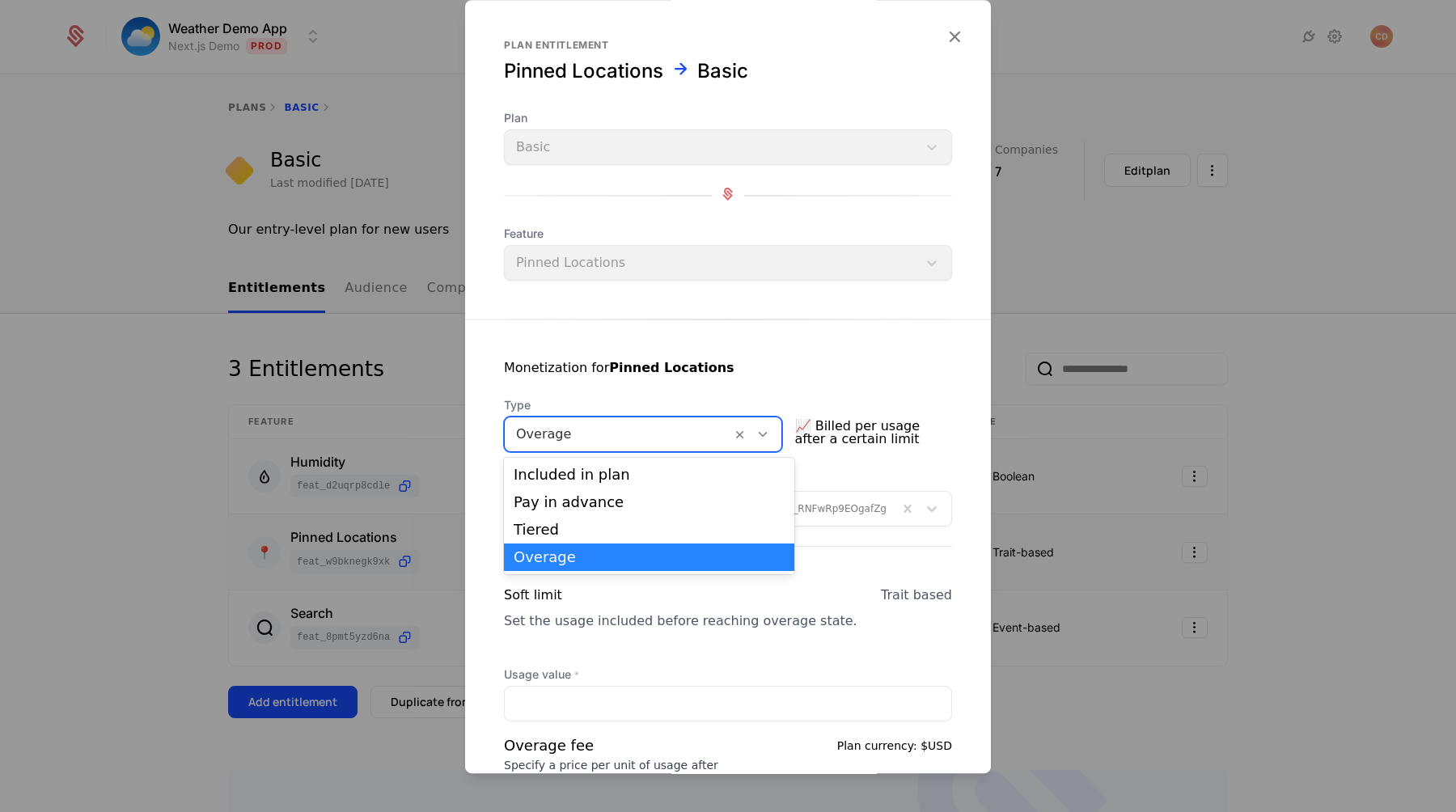
click at [695, 364] on strong "Pinned Locations" at bounding box center [672, 368] width 124 height 16
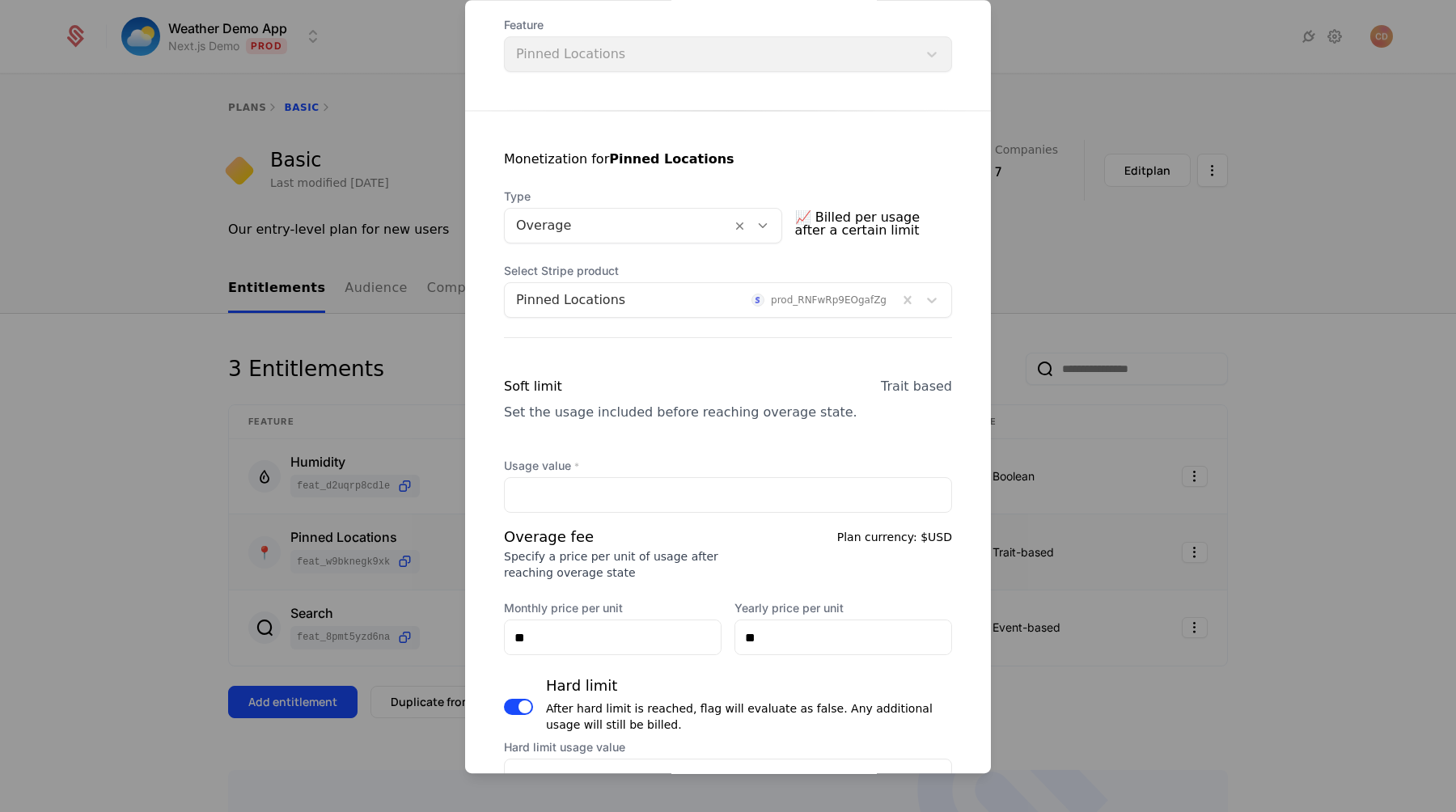
scroll to position [208, 0]
click at [1161, 64] on div at bounding box center [728, 406] width 1456 height 812
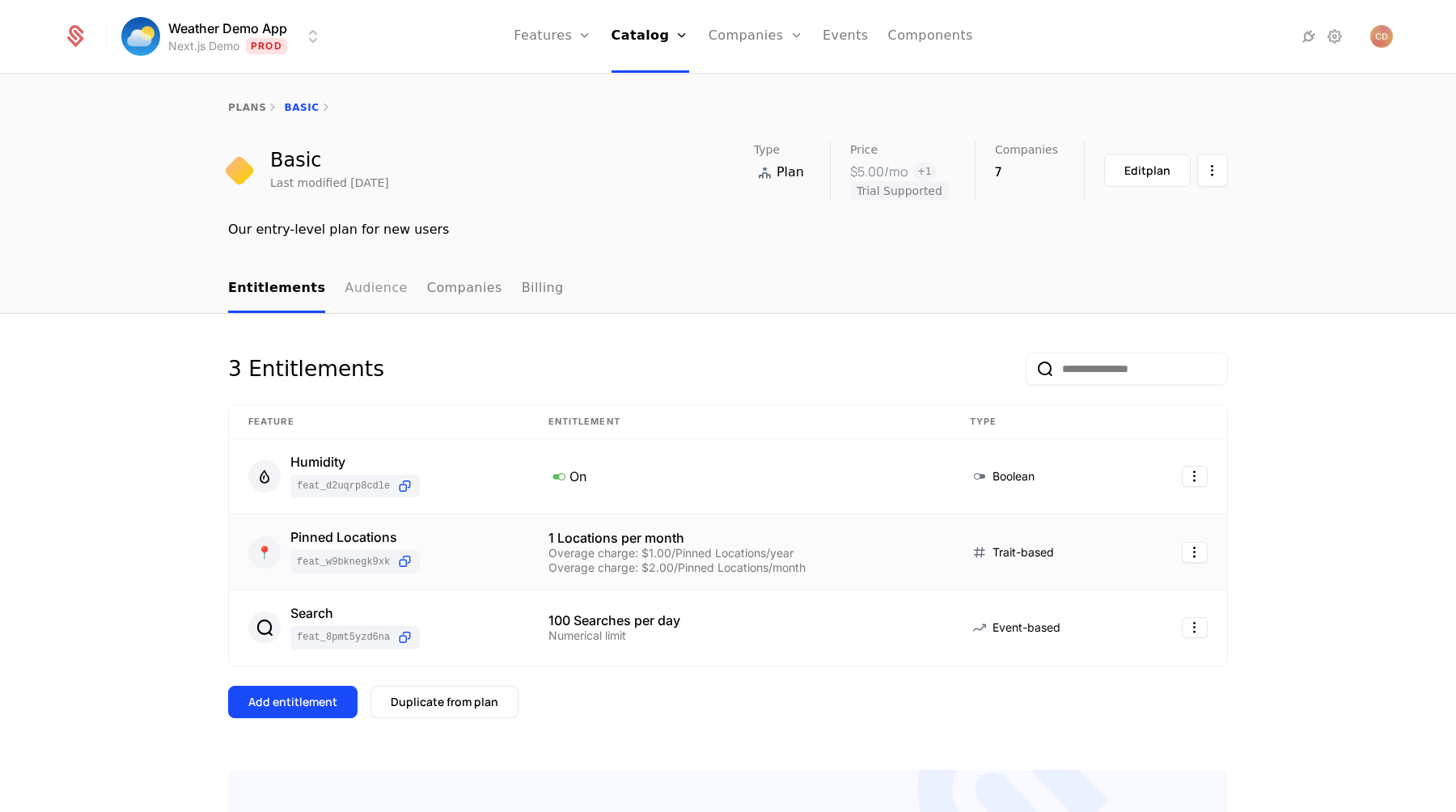
click at [367, 290] on link "Audience" at bounding box center [376, 288] width 63 height 48
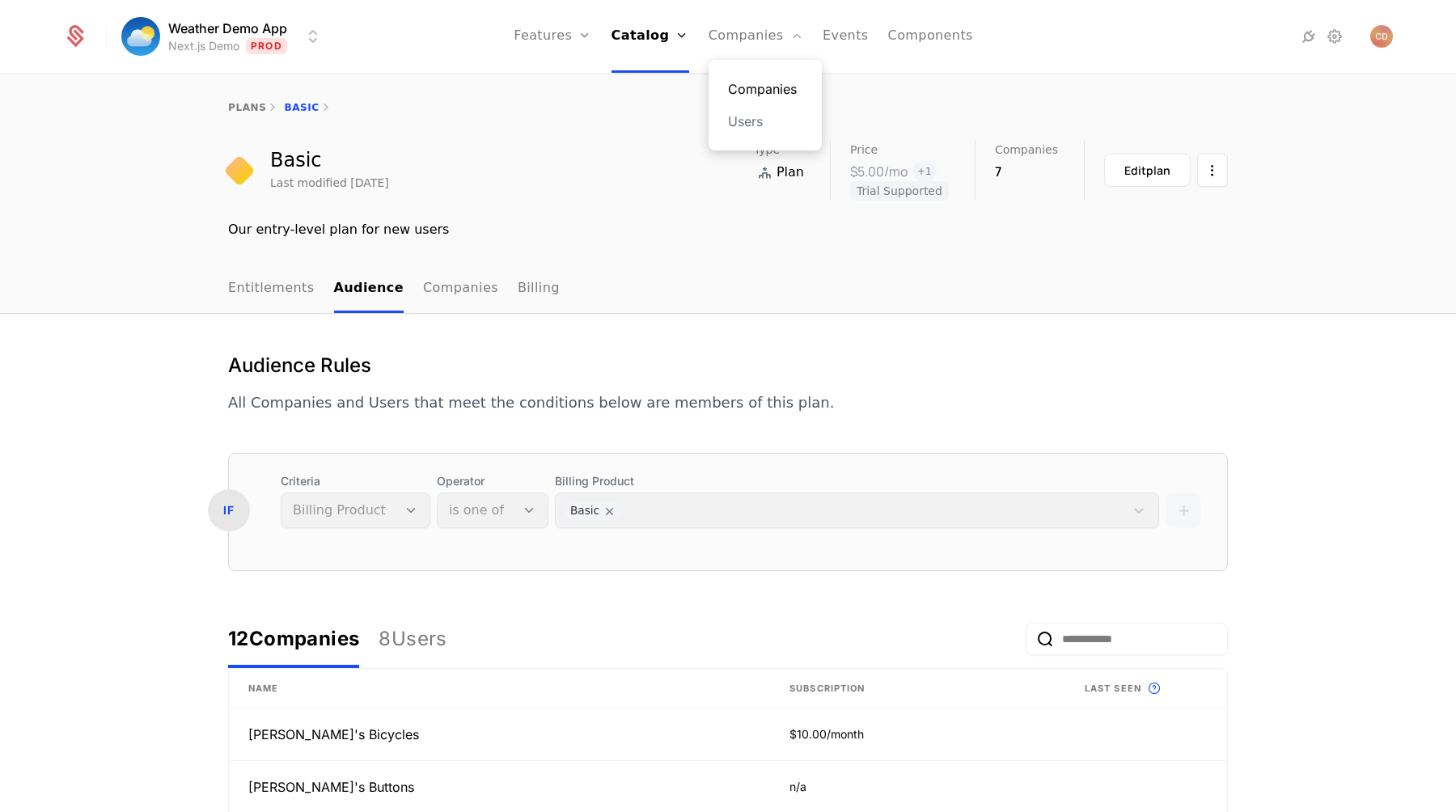
click at [746, 85] on link "Companies" at bounding box center [765, 89] width 75 height 19
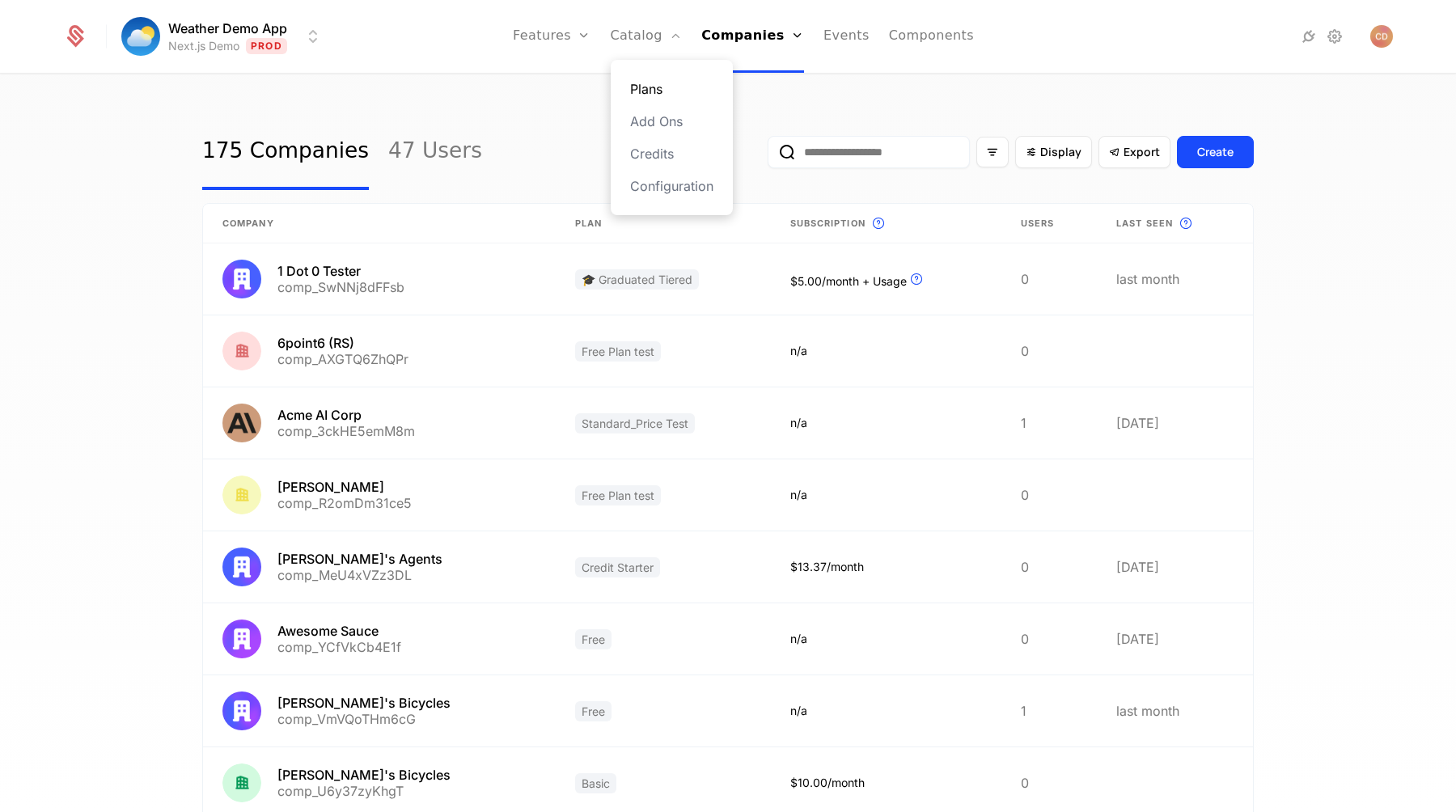
click at [648, 90] on link "Plans" at bounding box center [672, 89] width 83 height 19
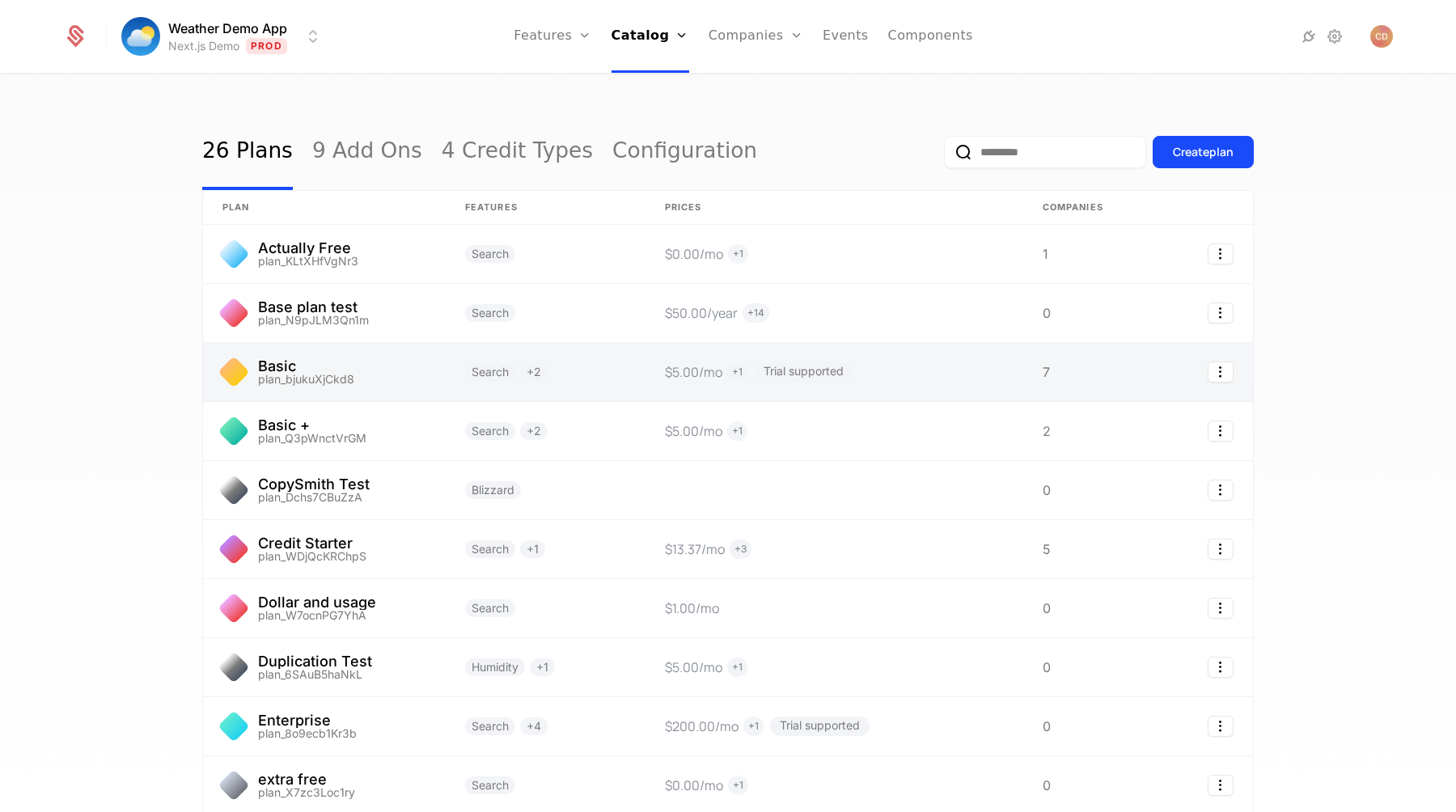
click at [391, 375] on link at bounding box center [324, 372] width 243 height 58
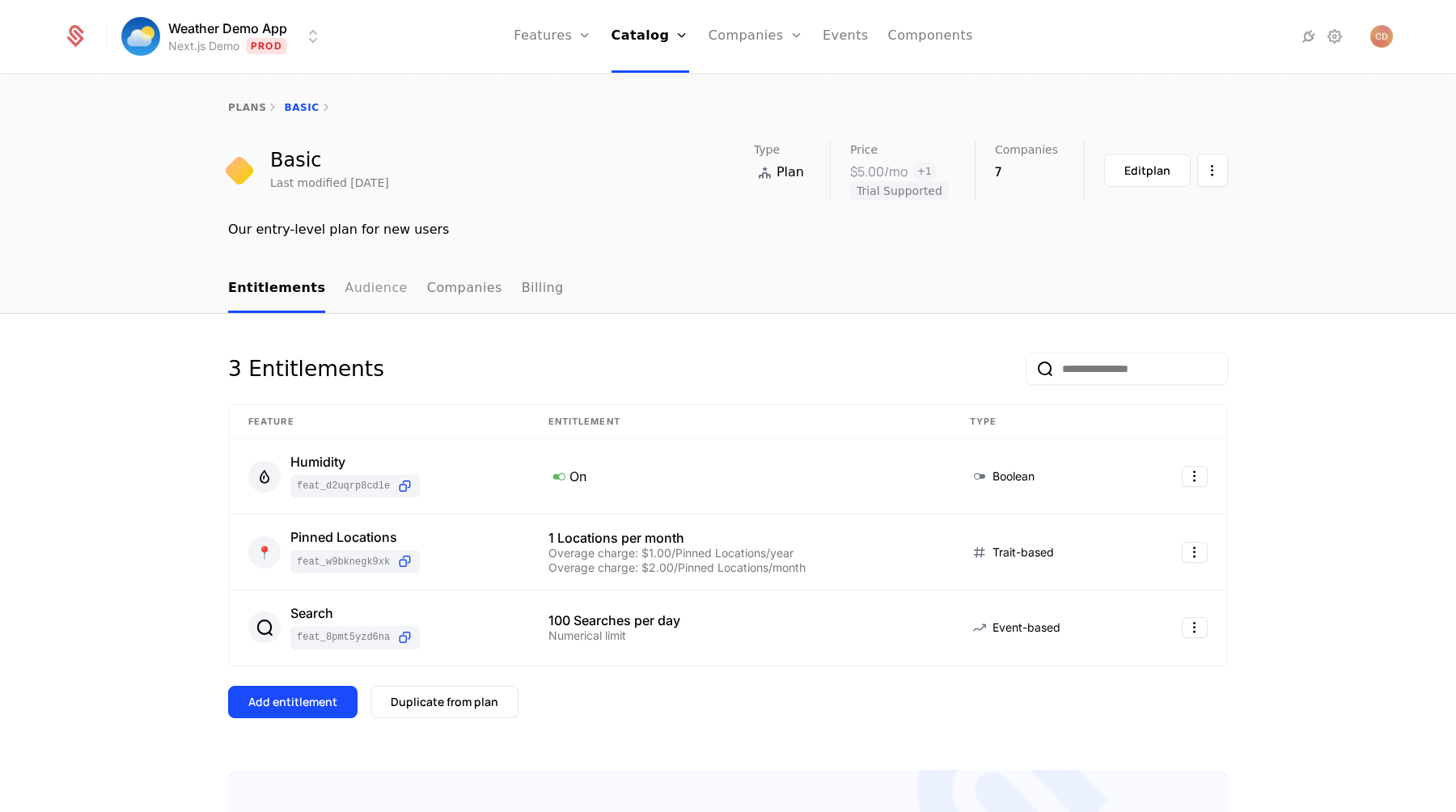
click at [354, 299] on link "Audience" at bounding box center [376, 288] width 63 height 48
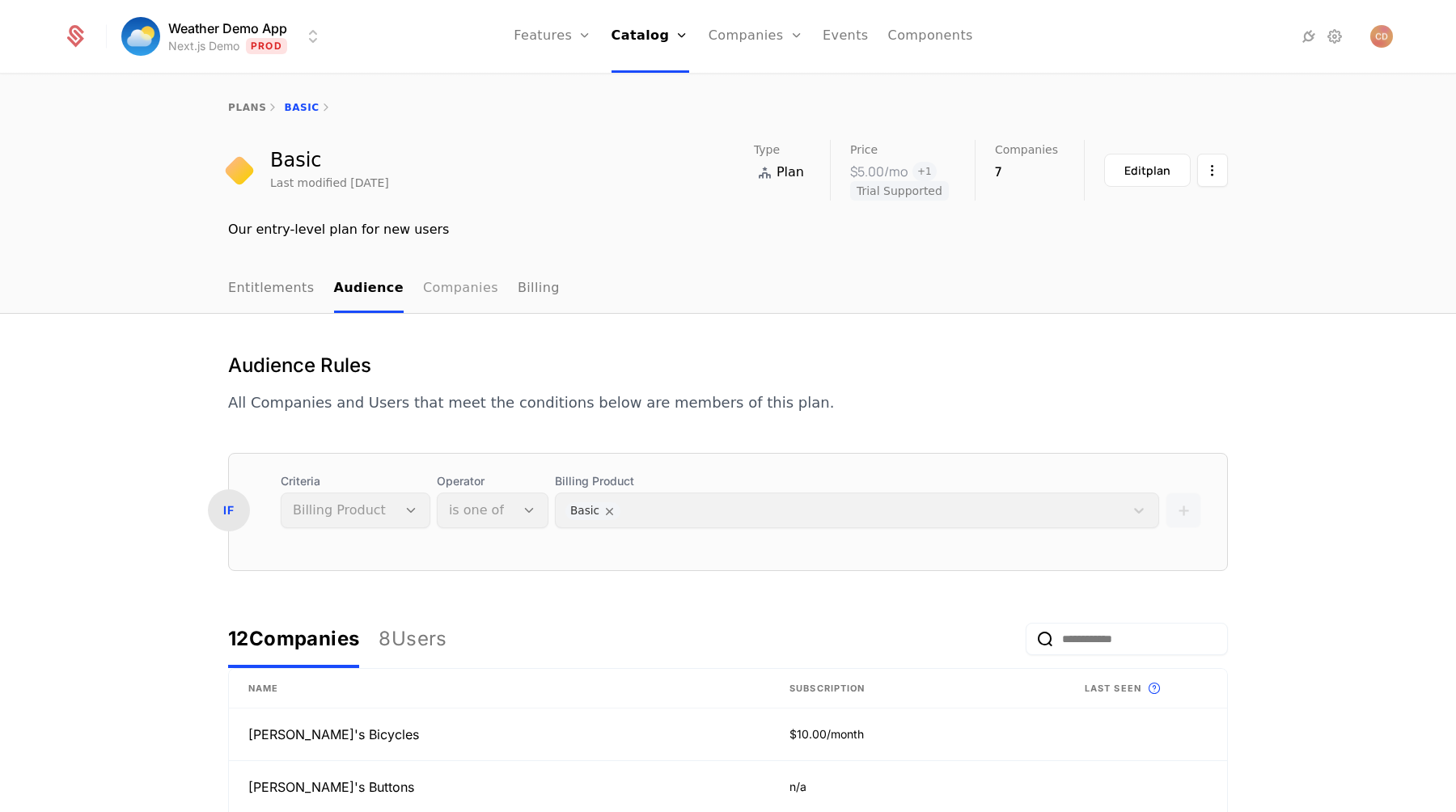
click at [423, 292] on link "Companies" at bounding box center [461, 288] width 76 height 48
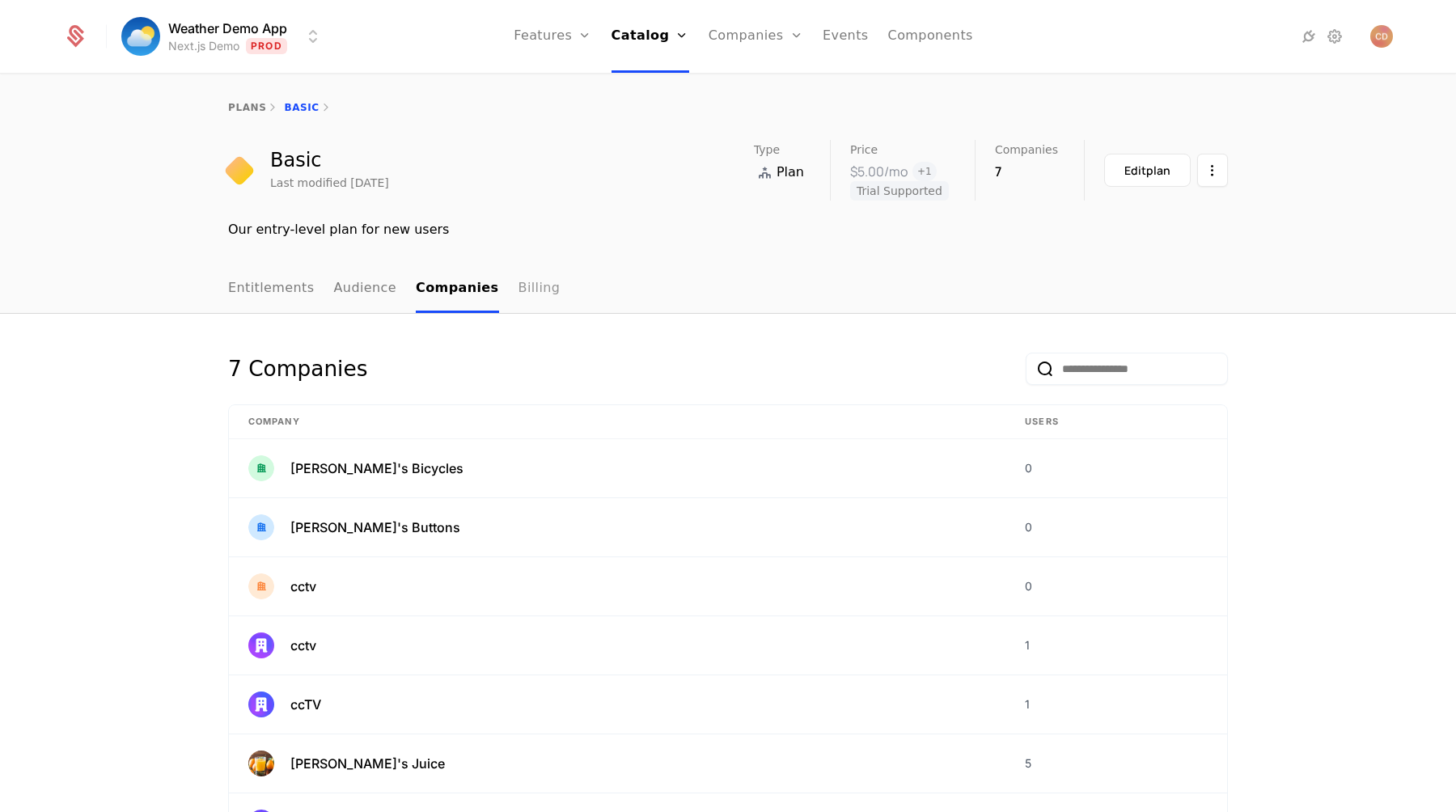
click at [518, 293] on link "Billing" at bounding box center [539, 288] width 42 height 48
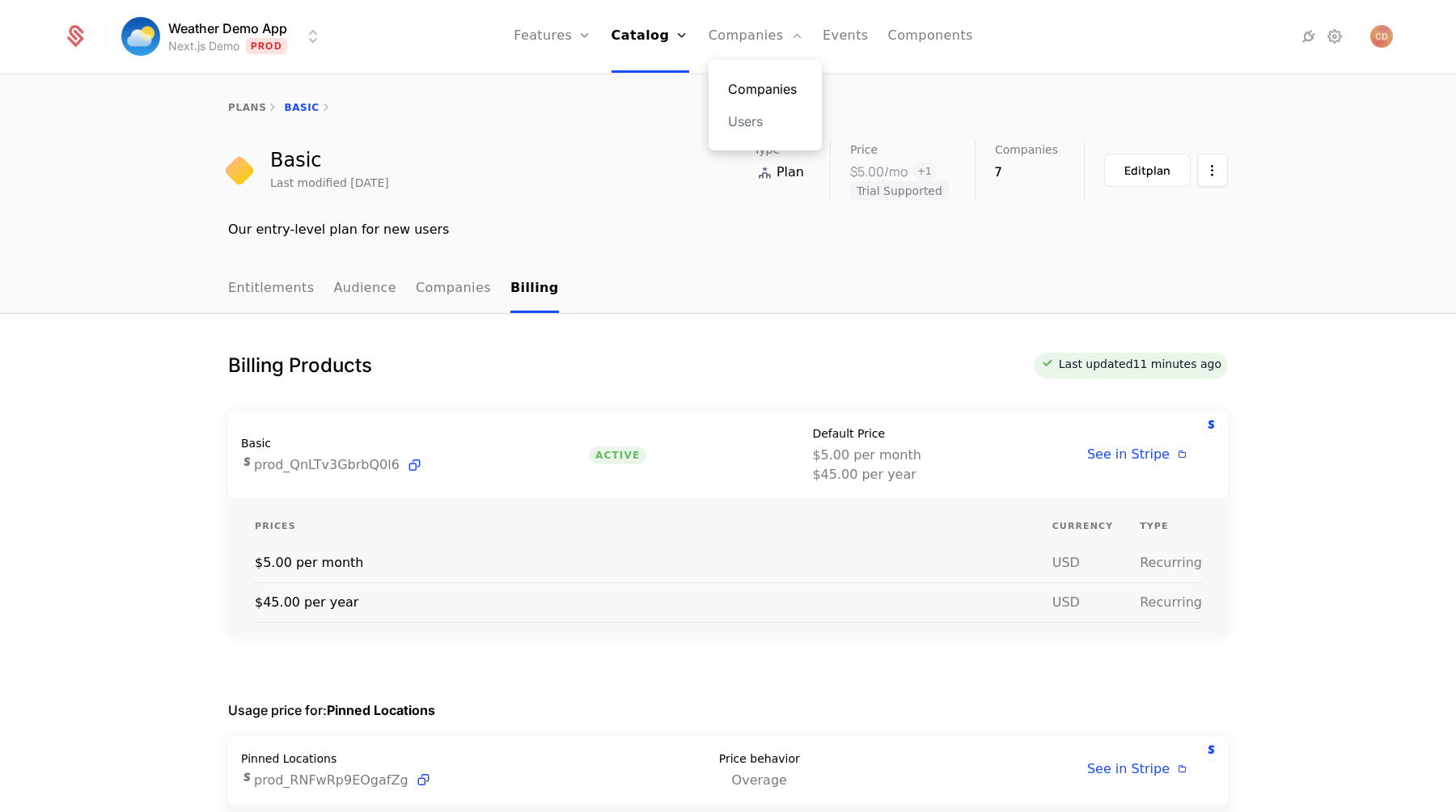
click at [752, 89] on link "Companies" at bounding box center [765, 89] width 75 height 19
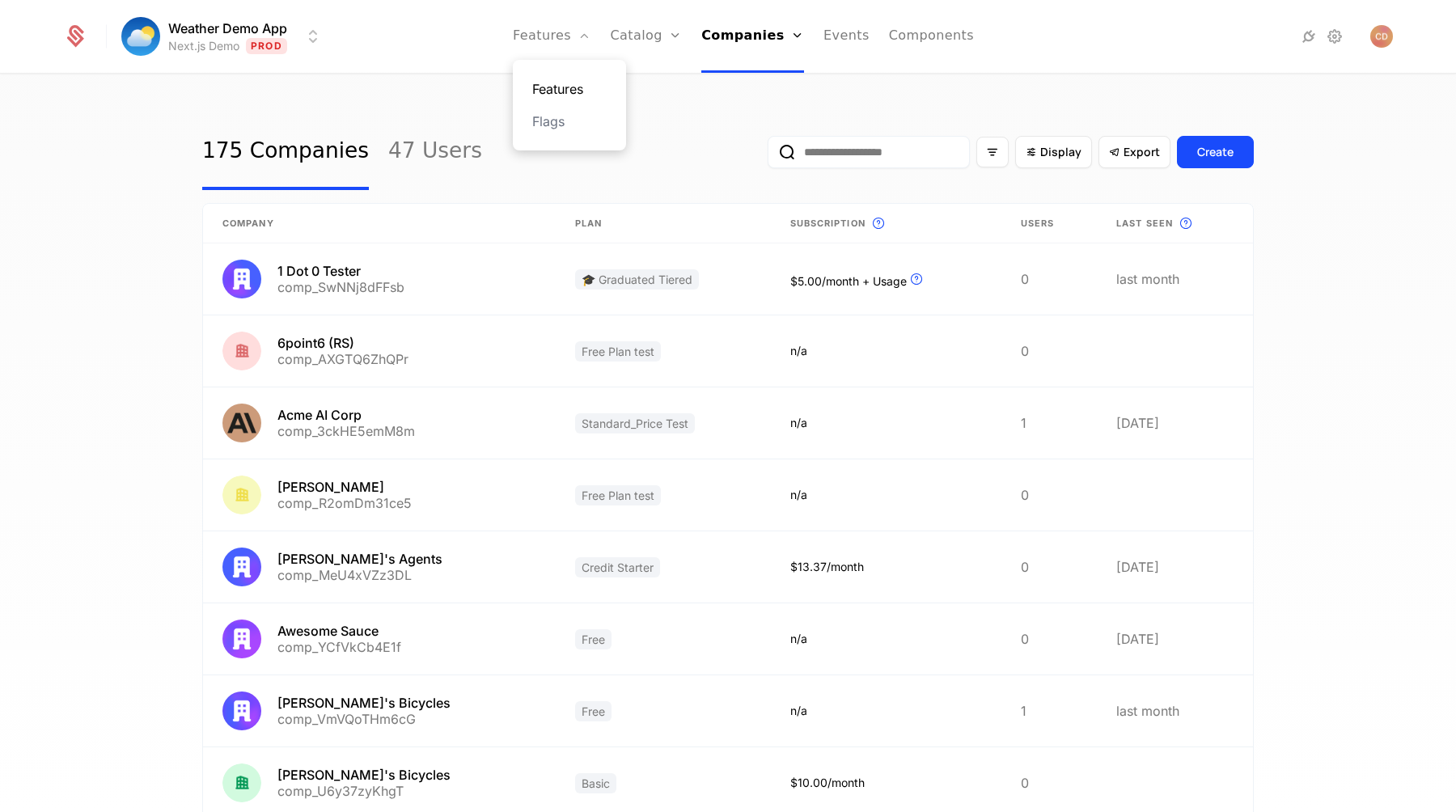
click at [569, 92] on link "Features" at bounding box center [569, 89] width 75 height 19
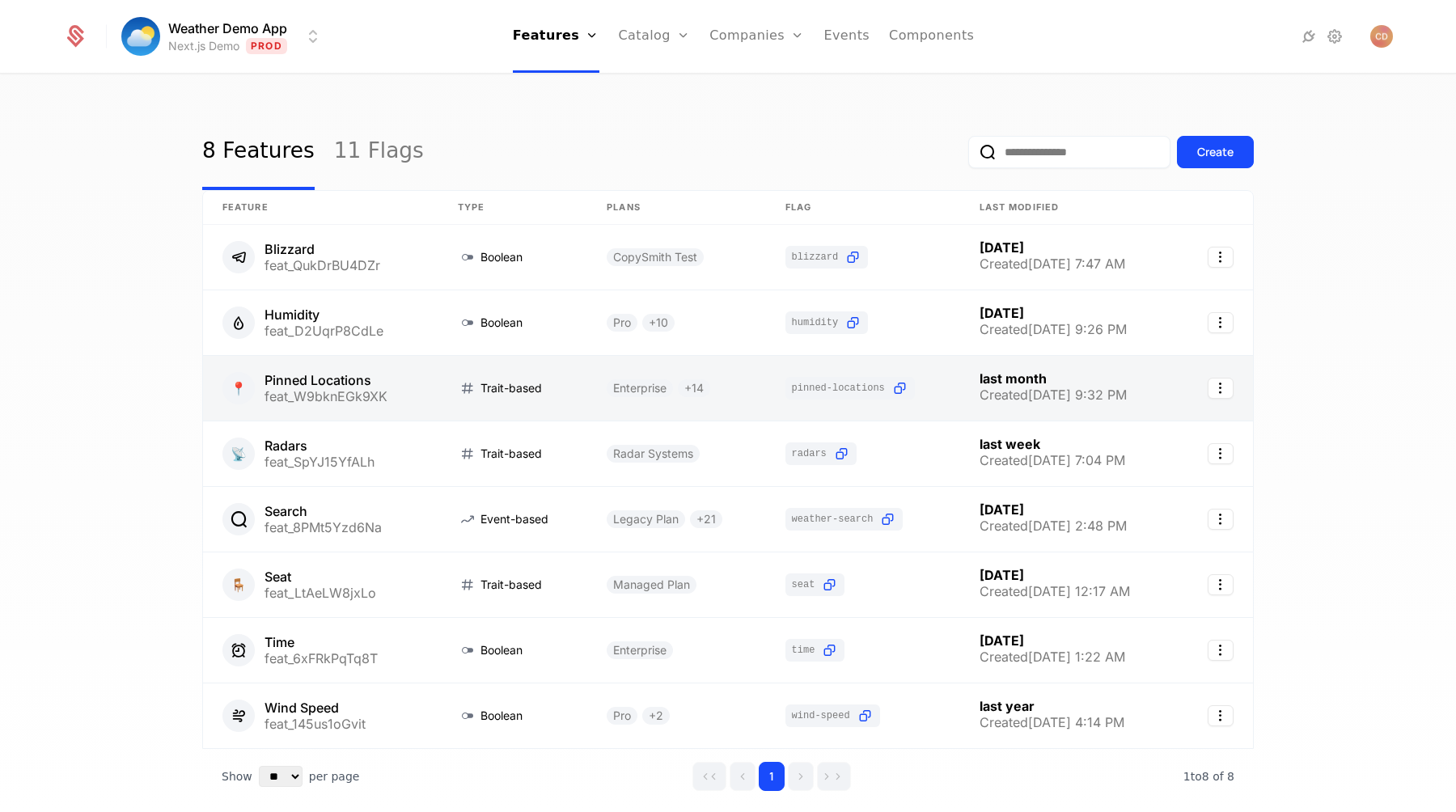
click at [396, 397] on link at bounding box center [320, 388] width 236 height 65
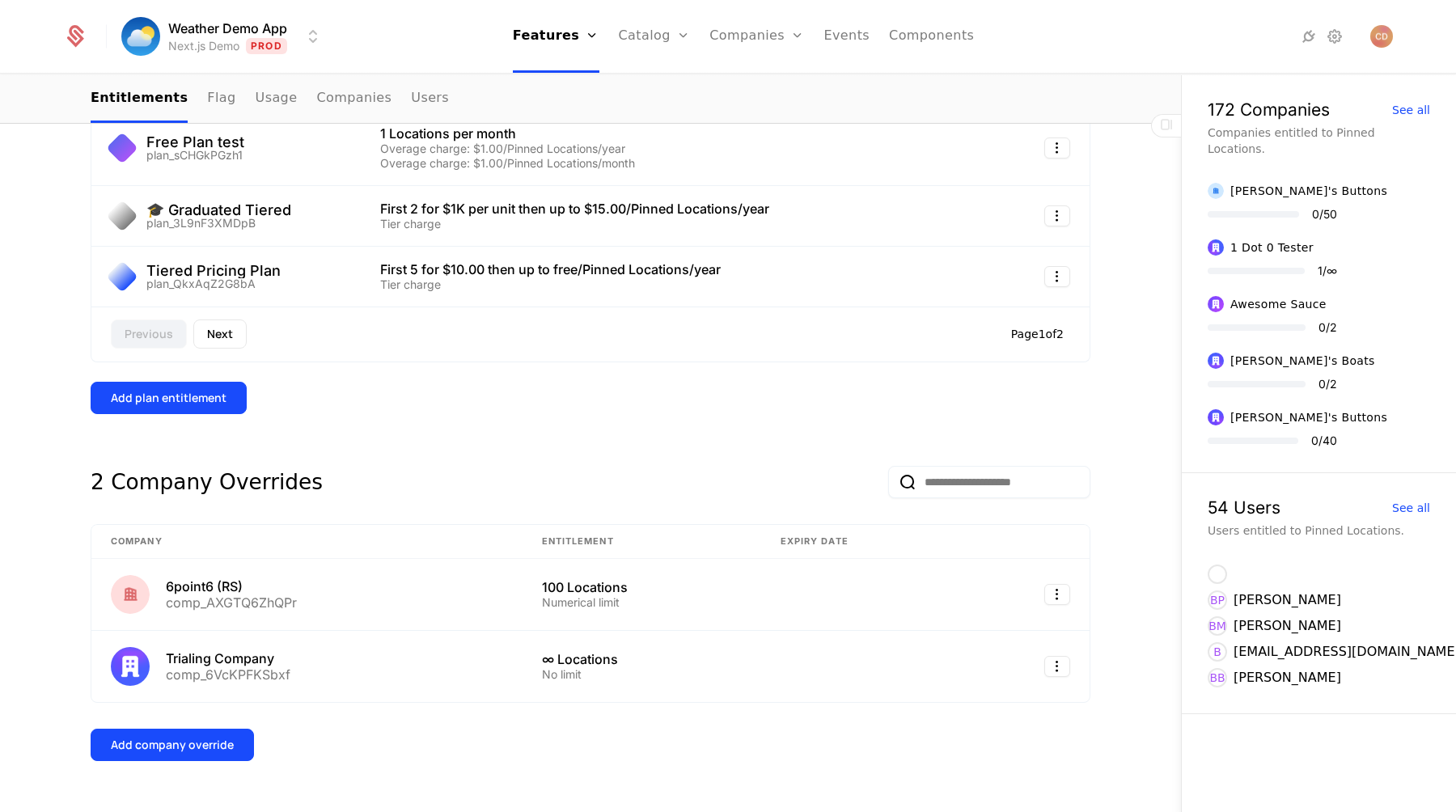
scroll to position [822, 0]
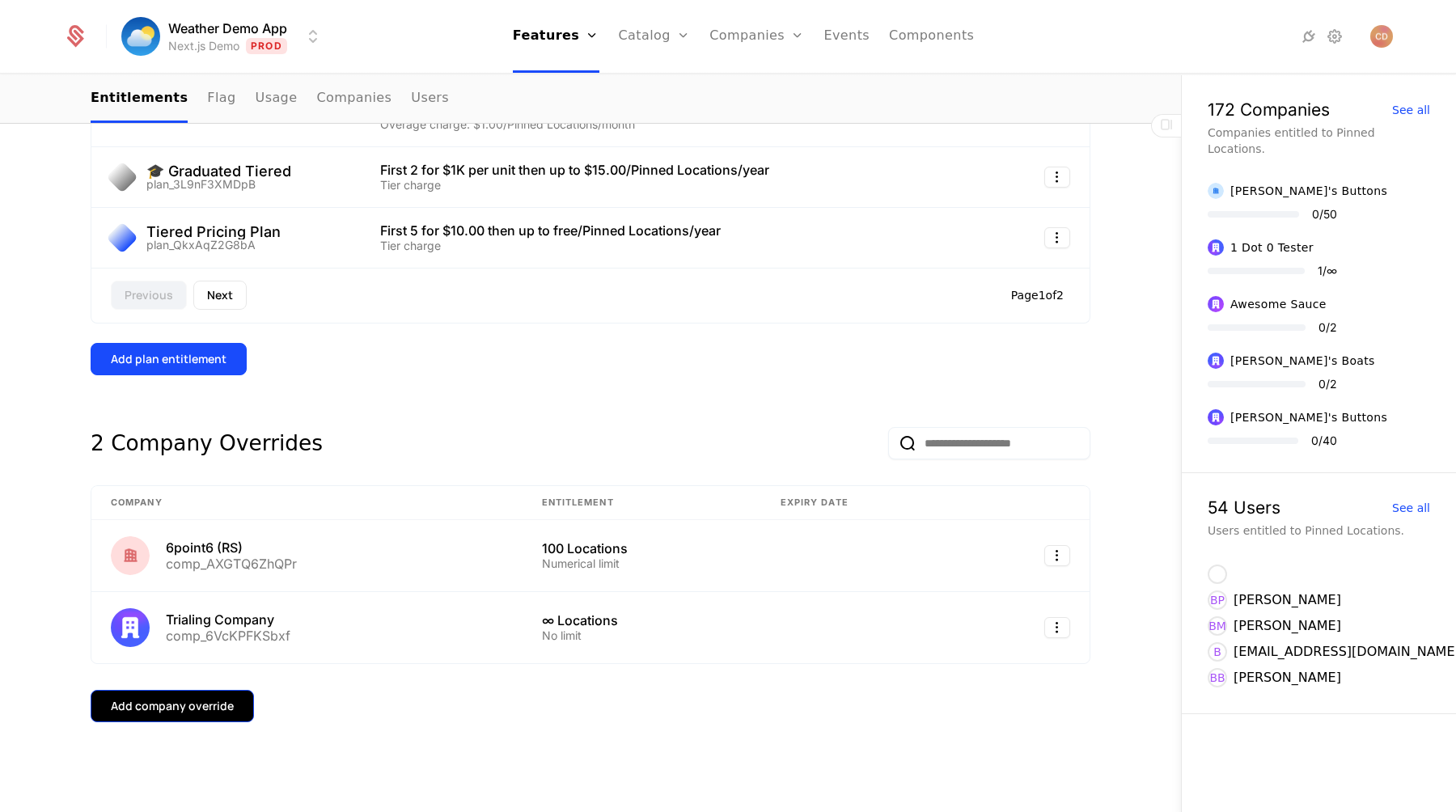
click at [220, 708] on div "Add company override" at bounding box center [172, 705] width 123 height 16
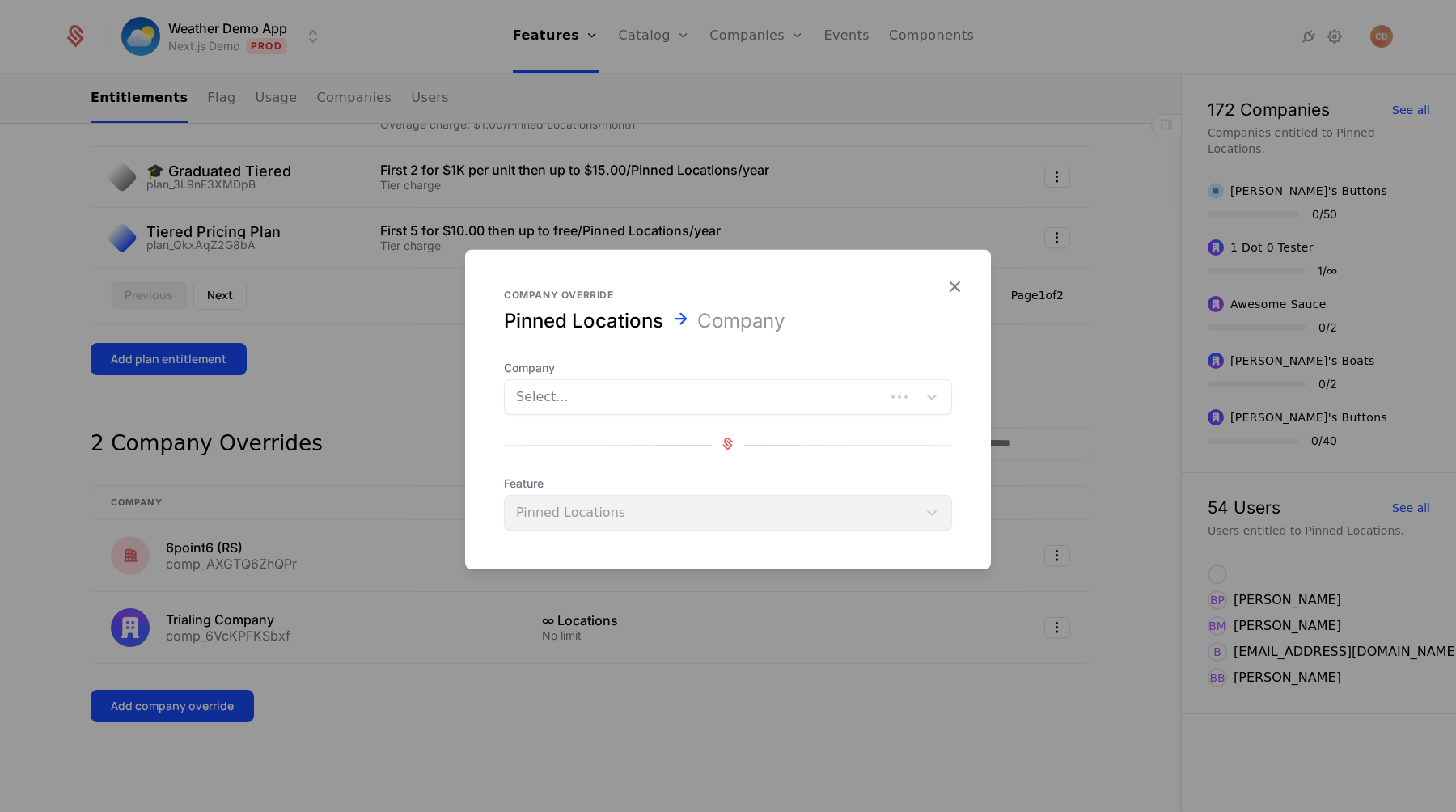
click at [625, 407] on div at bounding box center [695, 397] width 357 height 22
type input "****"
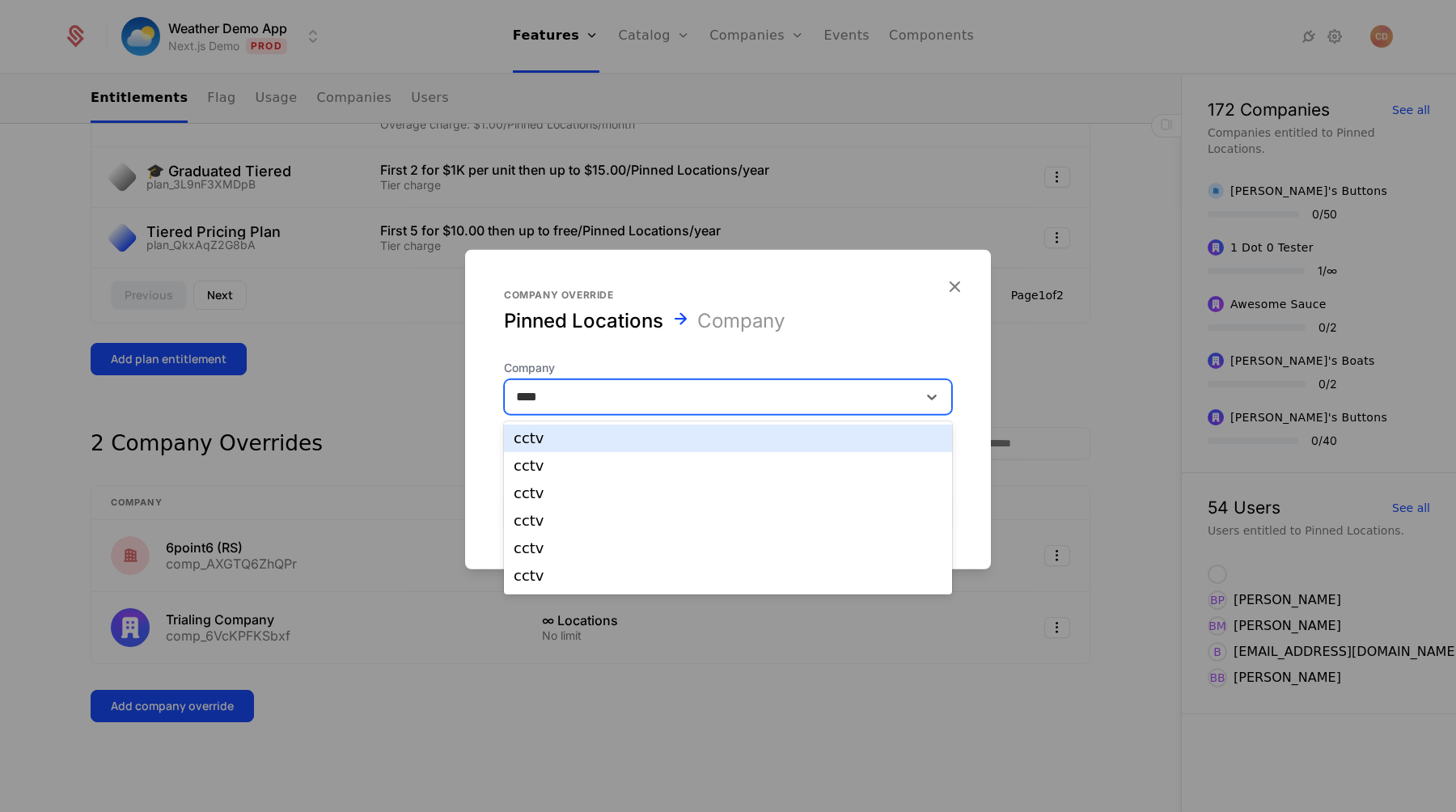
click at [582, 446] on div "cctv" at bounding box center [728, 438] width 448 height 27
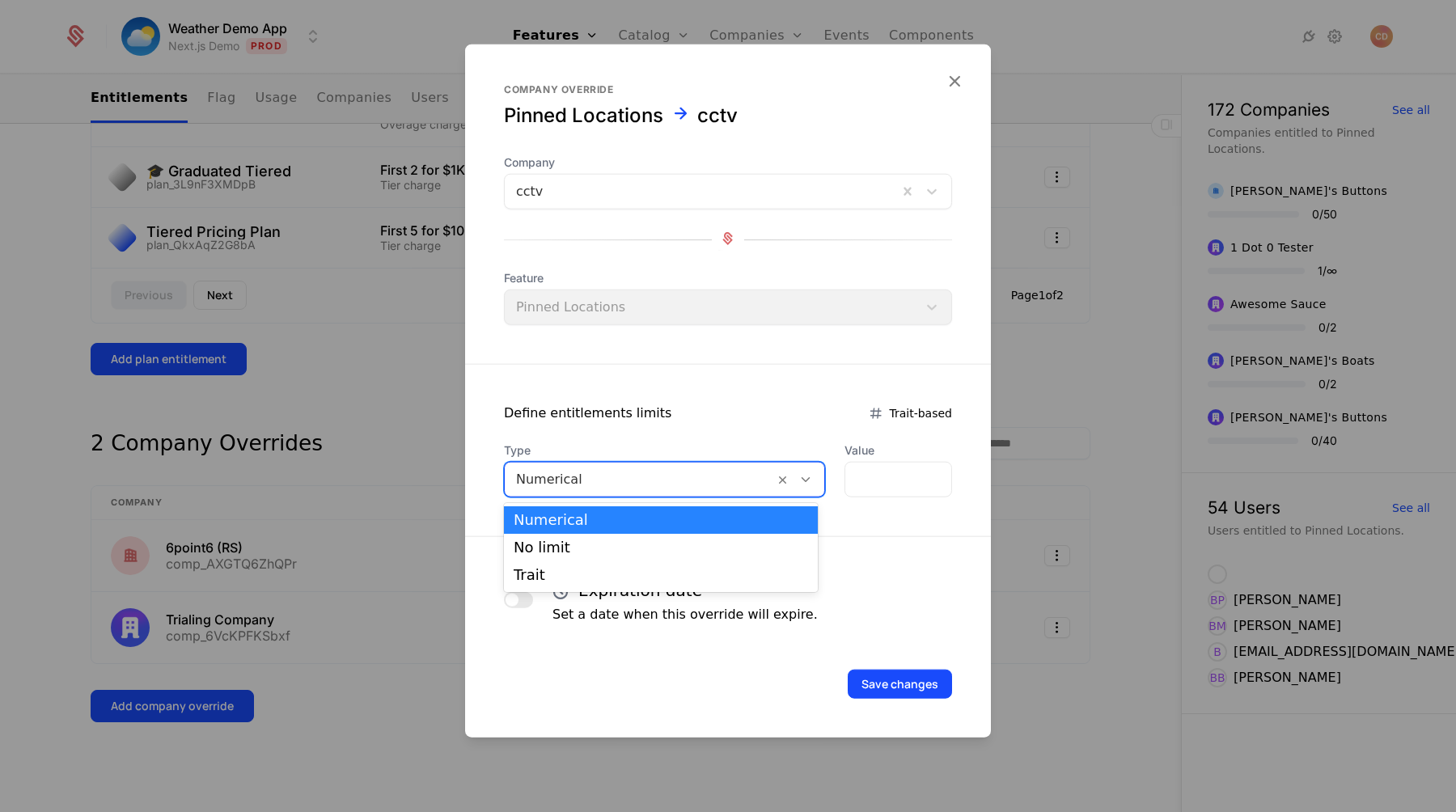
click at [649, 478] on div at bounding box center [640, 479] width 247 height 22
click at [586, 575] on div "Trait" at bounding box center [660, 574] width 294 height 15
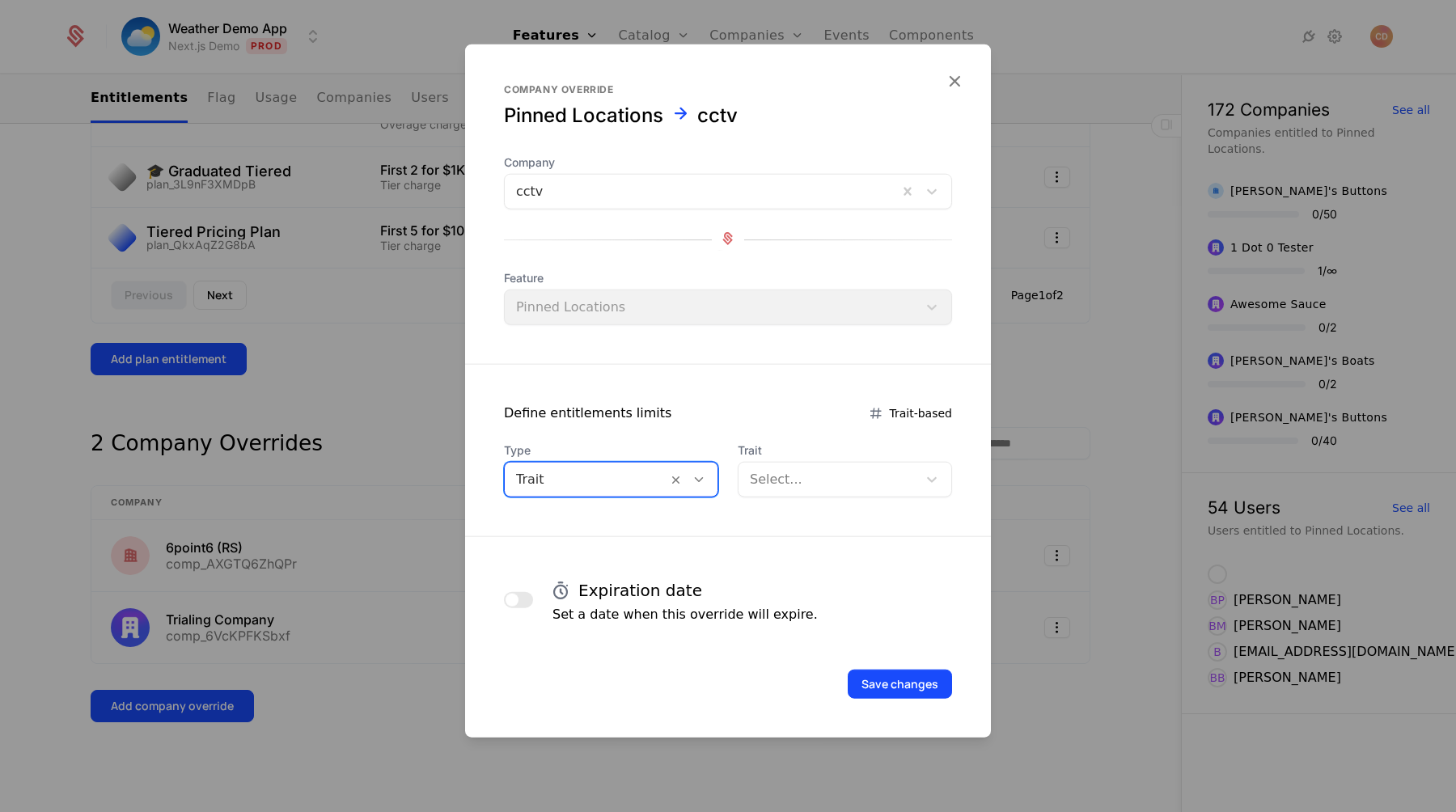
click at [769, 482] on div at bounding box center [828, 479] width 156 height 22
click at [755, 425] on form "Company override Pinned Locations cctv Company cctv Feature Pinned Locations De…" at bounding box center [728, 391] width 526 height 693
click at [601, 472] on div at bounding box center [586, 479] width 140 height 22
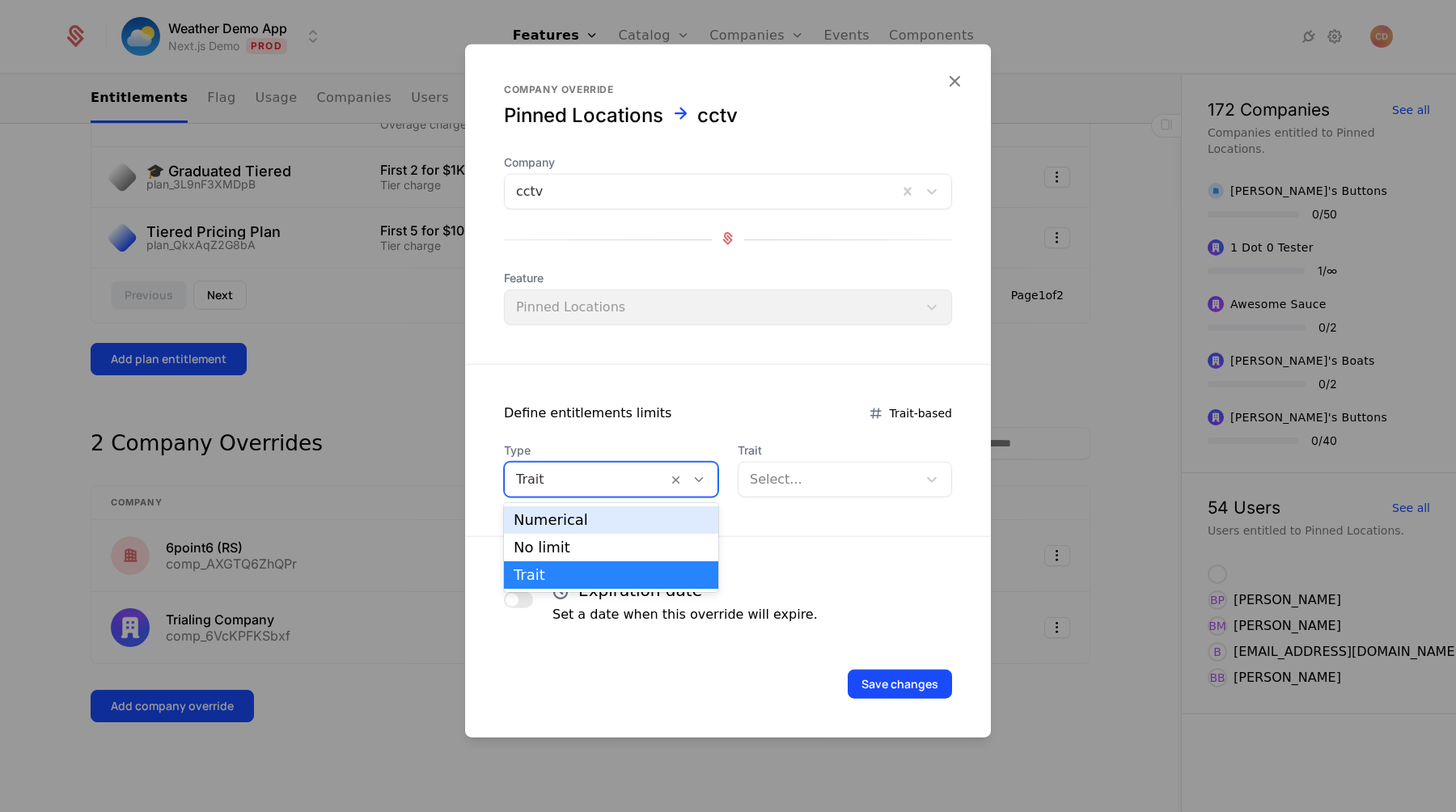
click at [566, 517] on div "Numerical" at bounding box center [611, 519] width 195 height 15
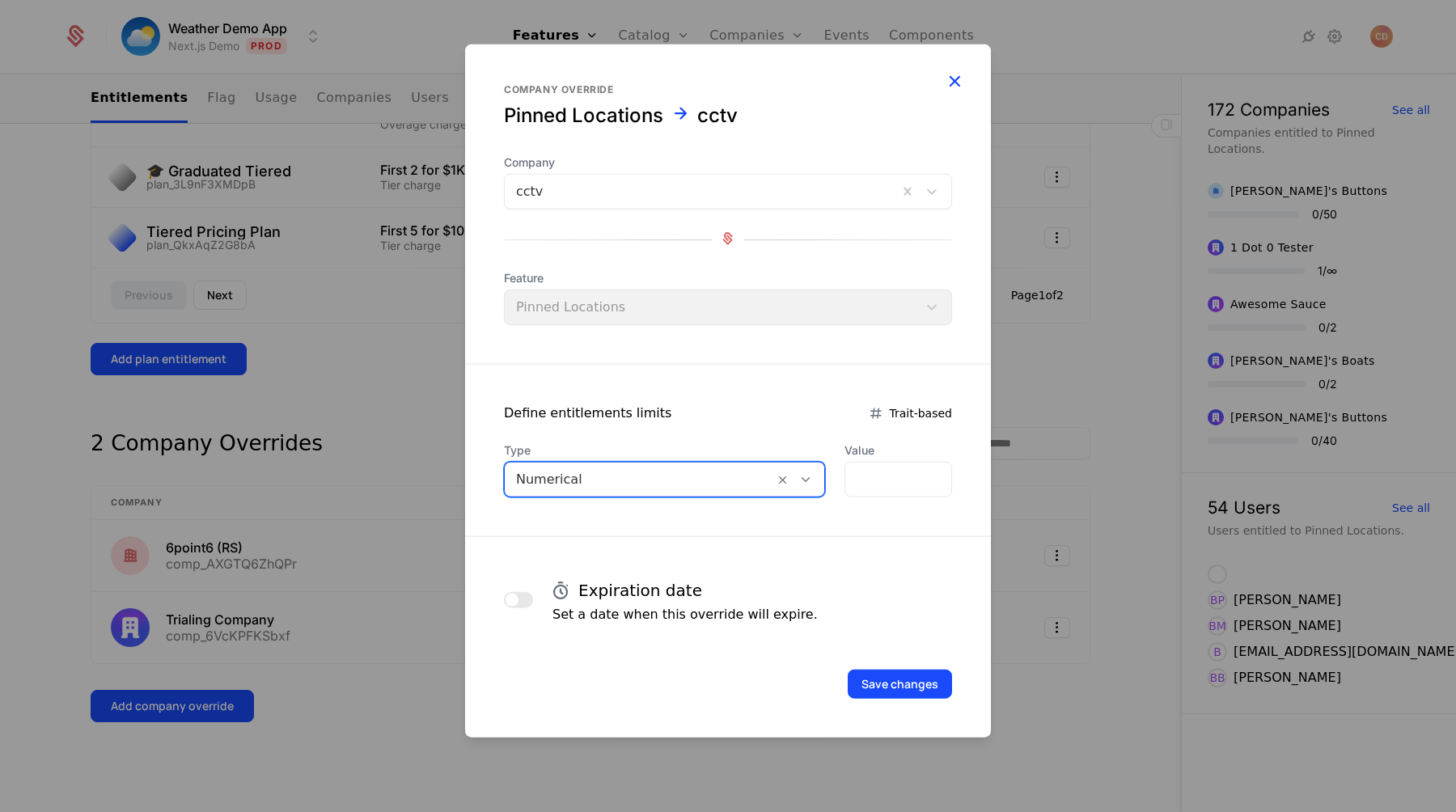
click at [955, 83] on icon "button" at bounding box center [955, 81] width 21 height 21
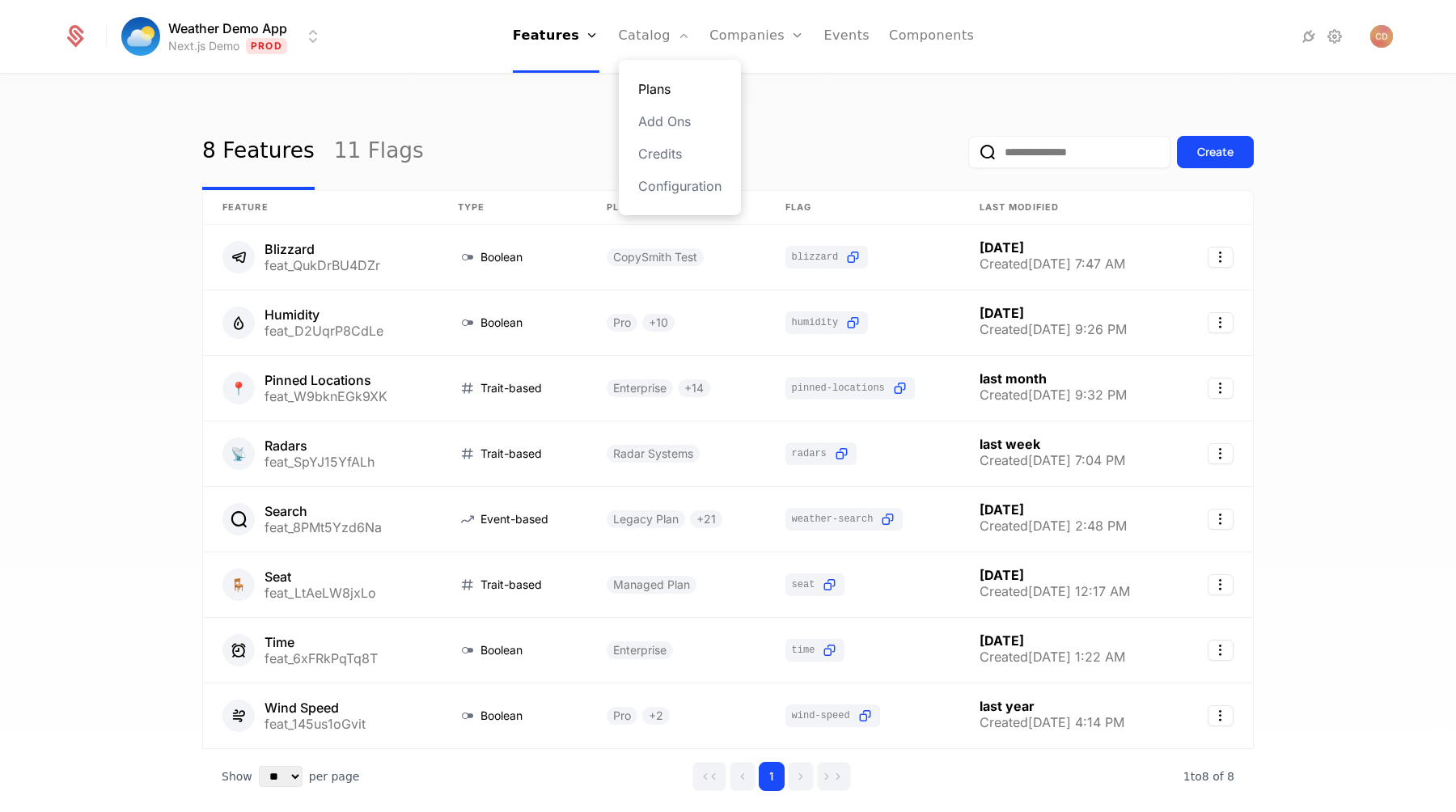
click at [647, 95] on link "Plans" at bounding box center [680, 89] width 83 height 19
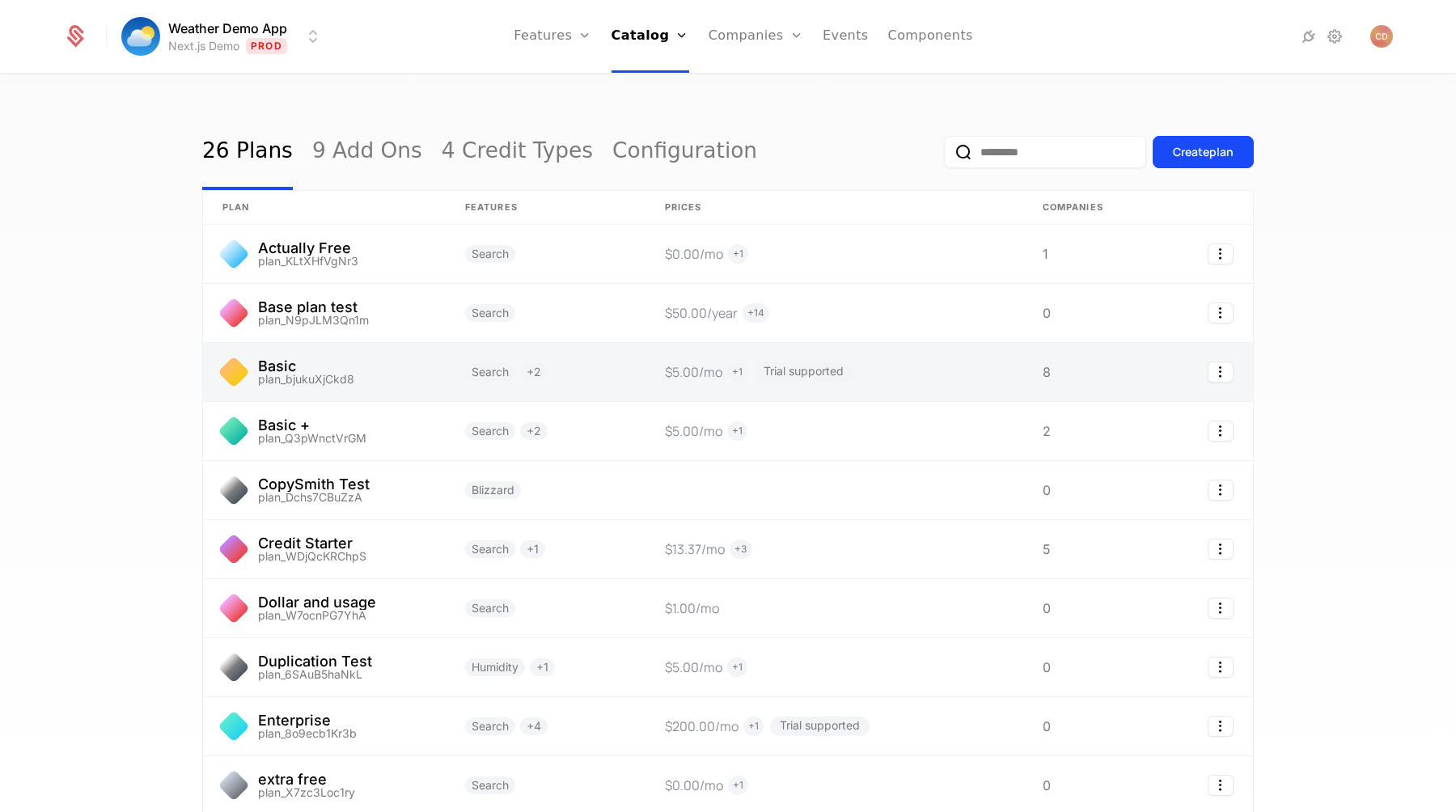
click at [402, 364] on link at bounding box center [324, 372] width 243 height 58
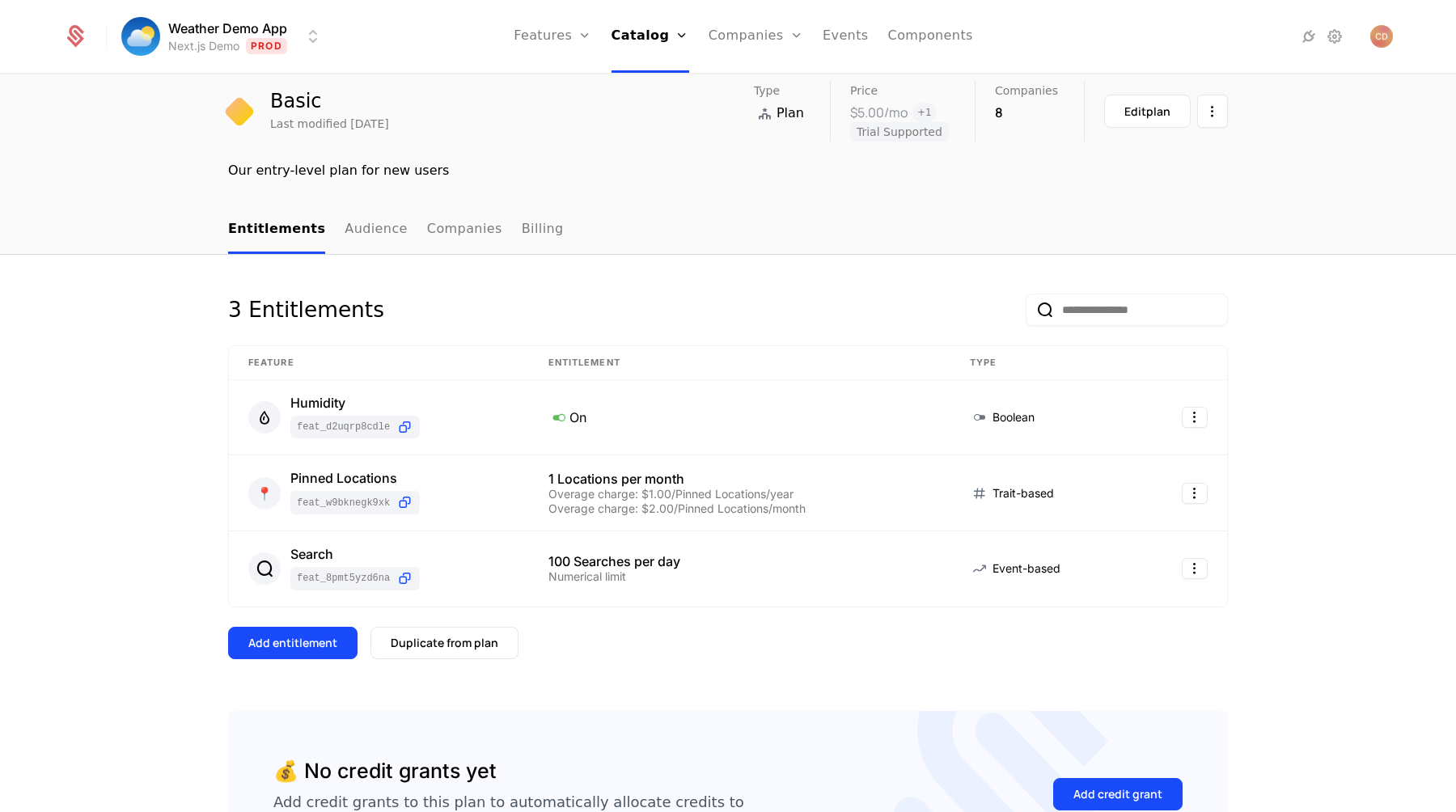
scroll to position [88, 0]
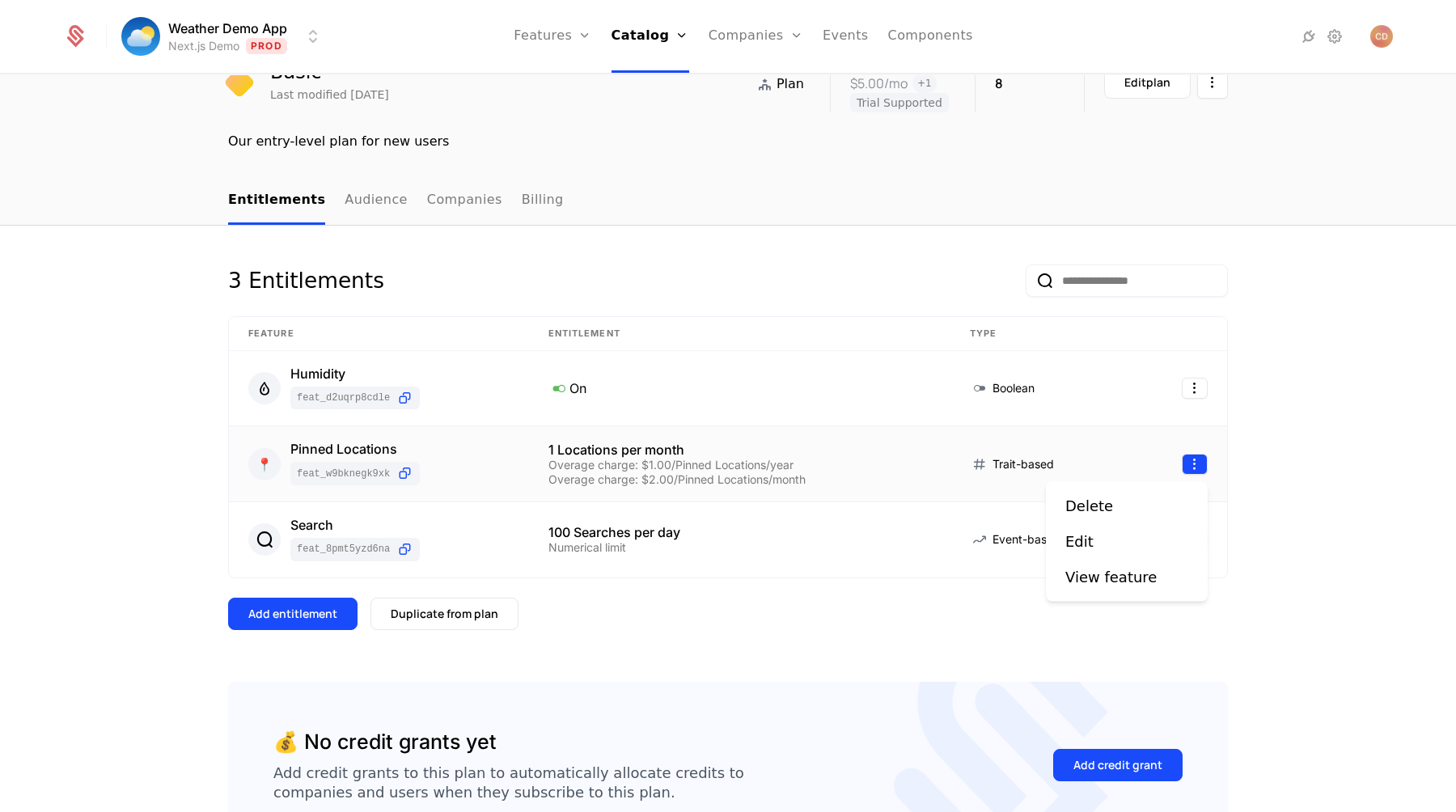
click at [1197, 459] on html "Weather Demo App Next.js Demo Prod Features Features Flags Catalog Plans Add On…" at bounding box center [728, 406] width 1456 height 812
click at [1110, 542] on div "Edit" at bounding box center [1127, 541] width 123 height 22
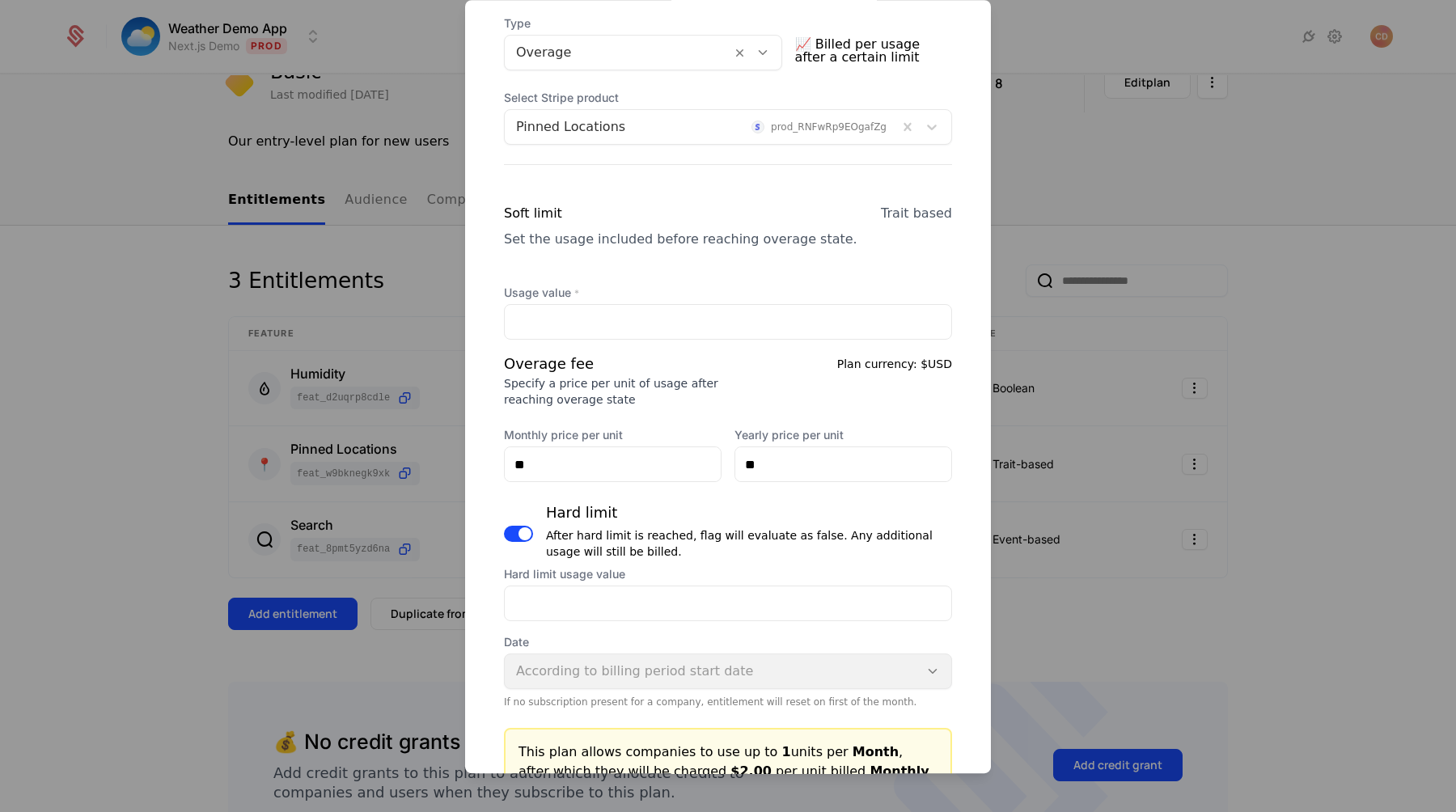
scroll to position [0, 0]
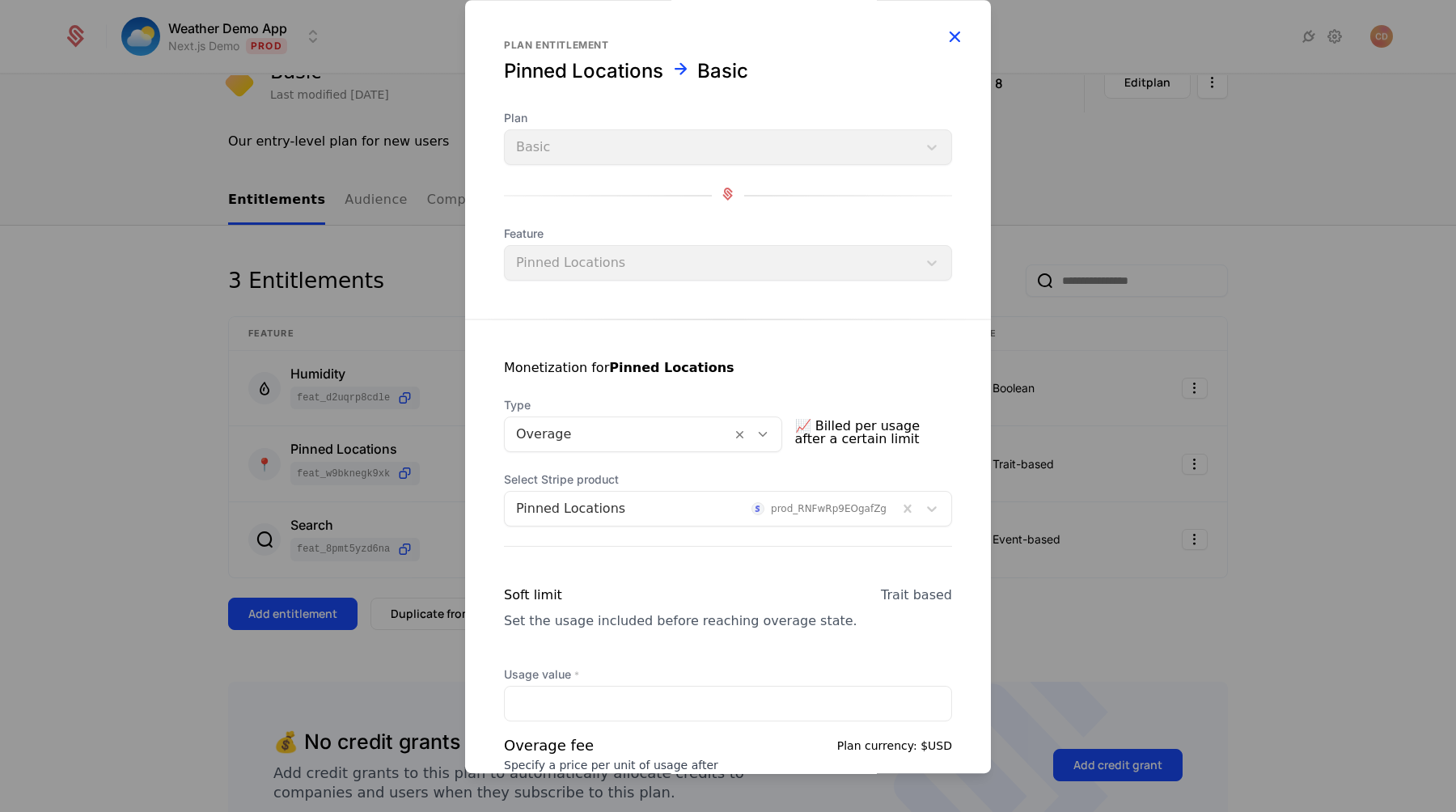
click at [962, 33] on icon "button" at bounding box center [955, 37] width 21 height 21
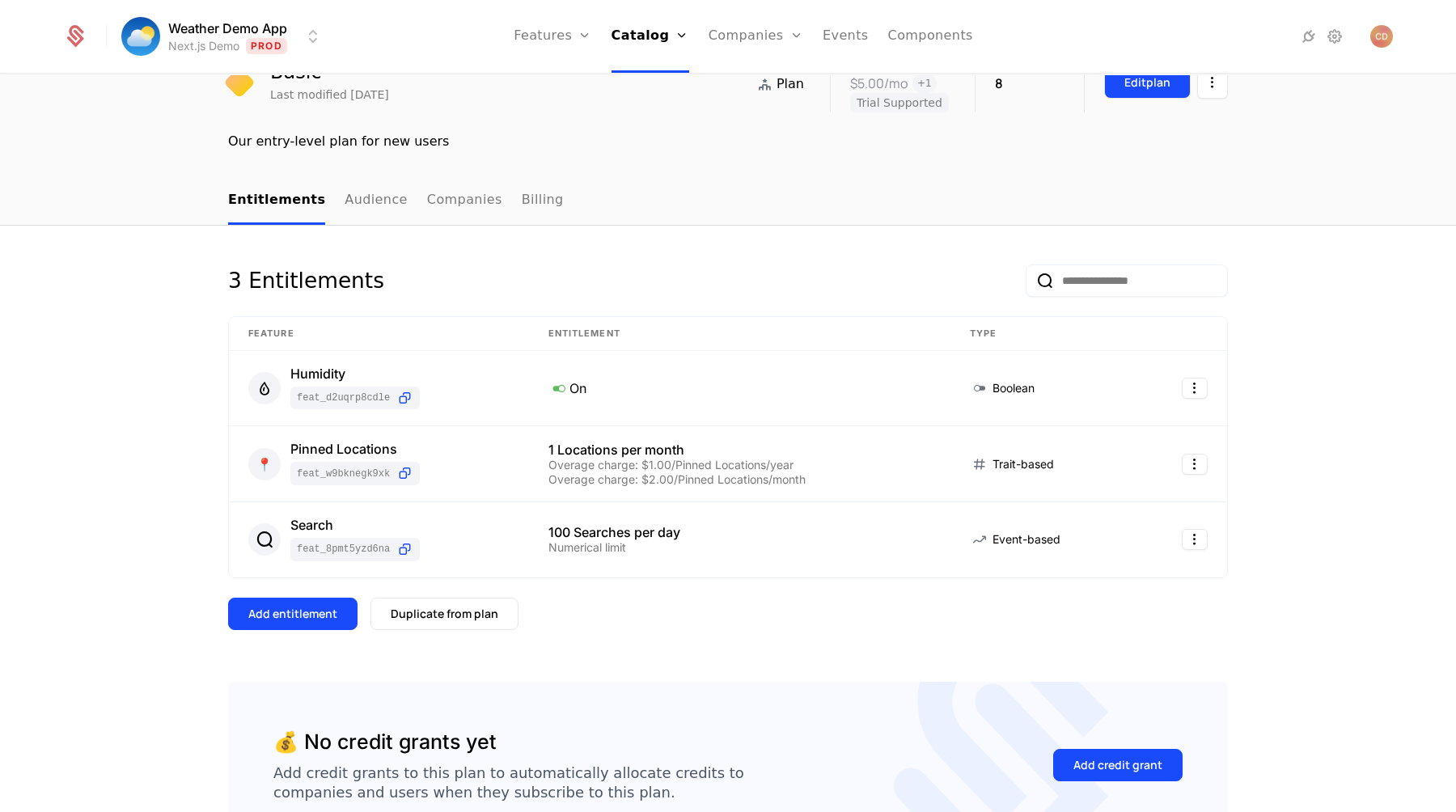
click at [1127, 97] on button "Edit plan" at bounding box center [1147, 82] width 86 height 33
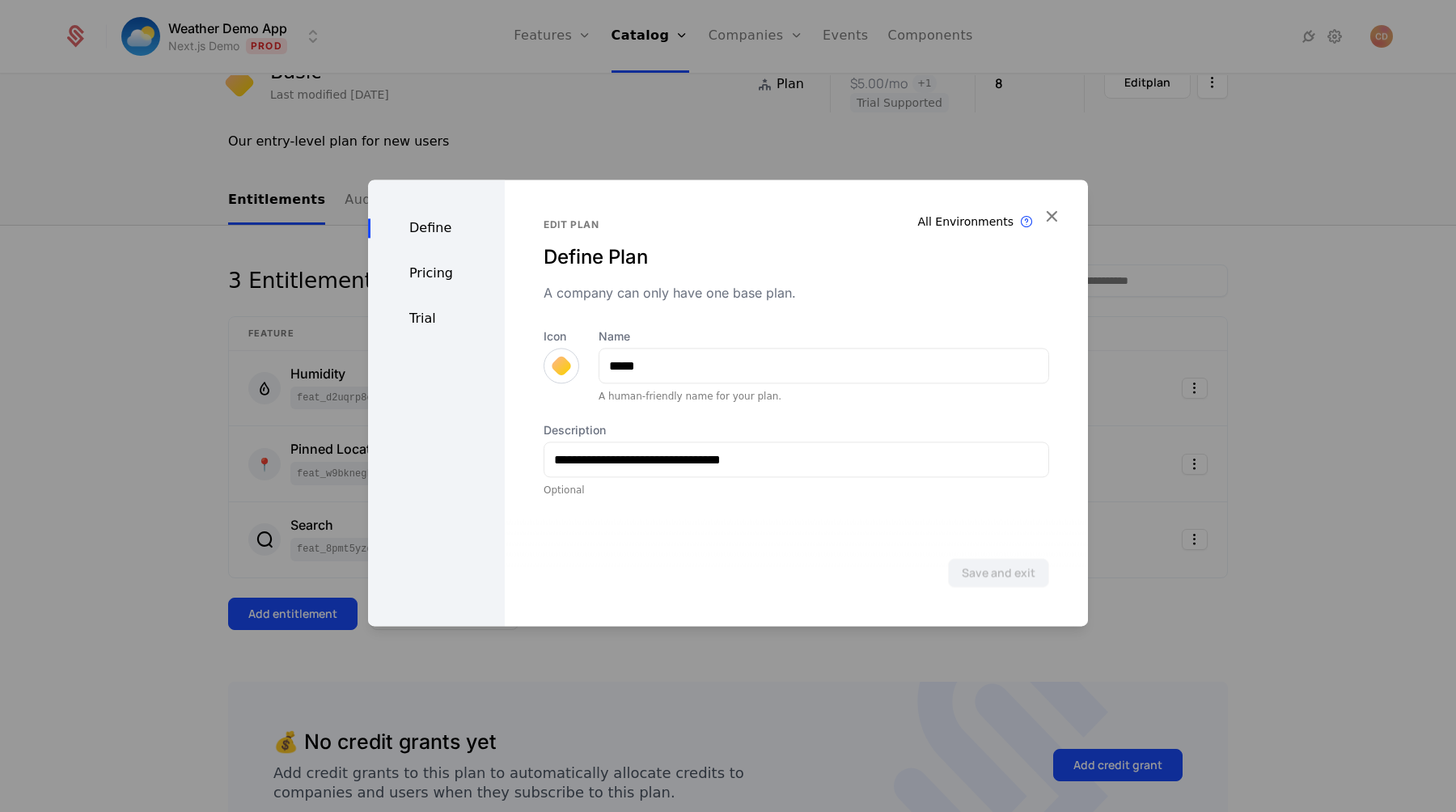
click at [410, 274] on div "Pricing" at bounding box center [436, 274] width 137 height 19
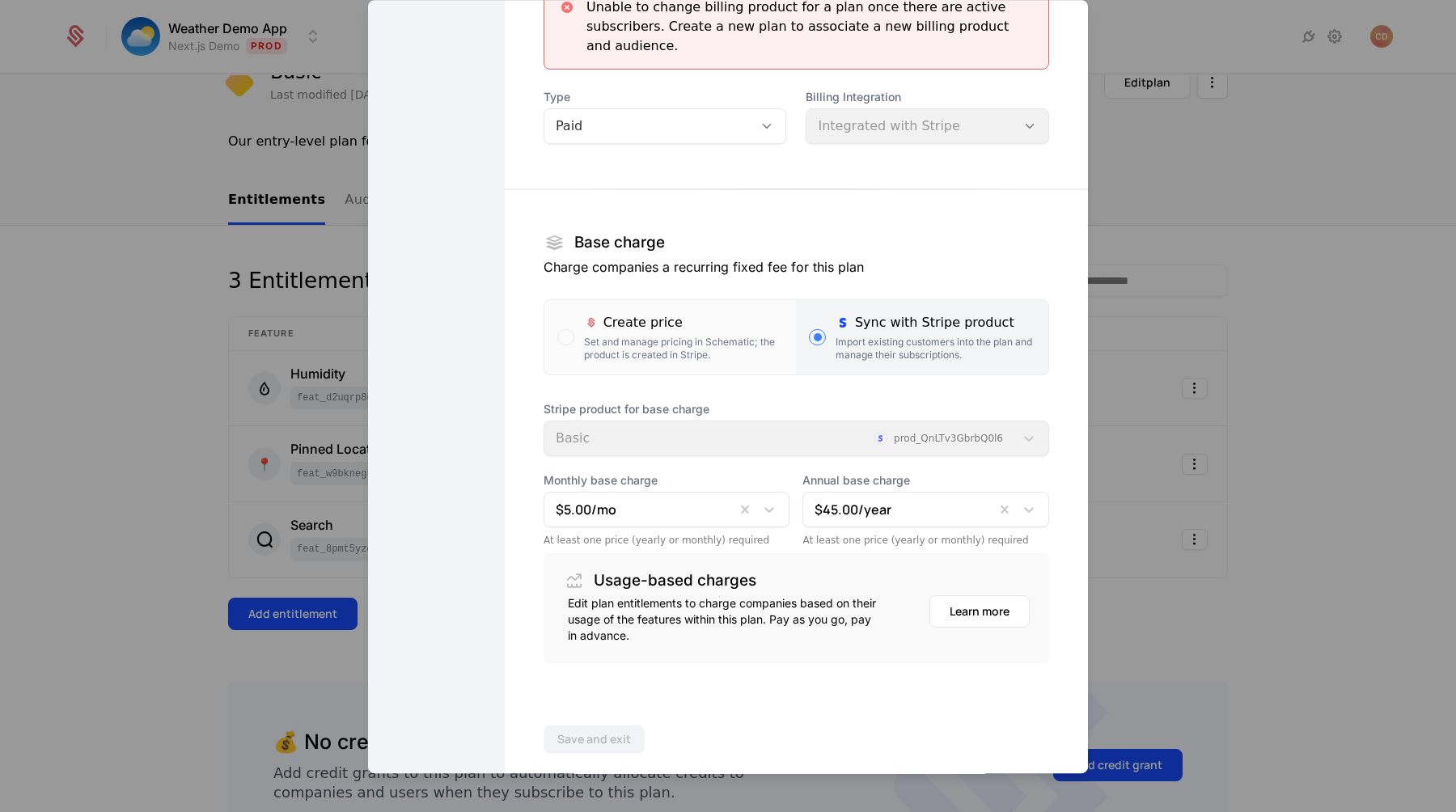
scroll to position [163, 0]
click at [1180, 352] on div at bounding box center [728, 406] width 1456 height 812
